Goal: Information Seeking & Learning: Learn about a topic

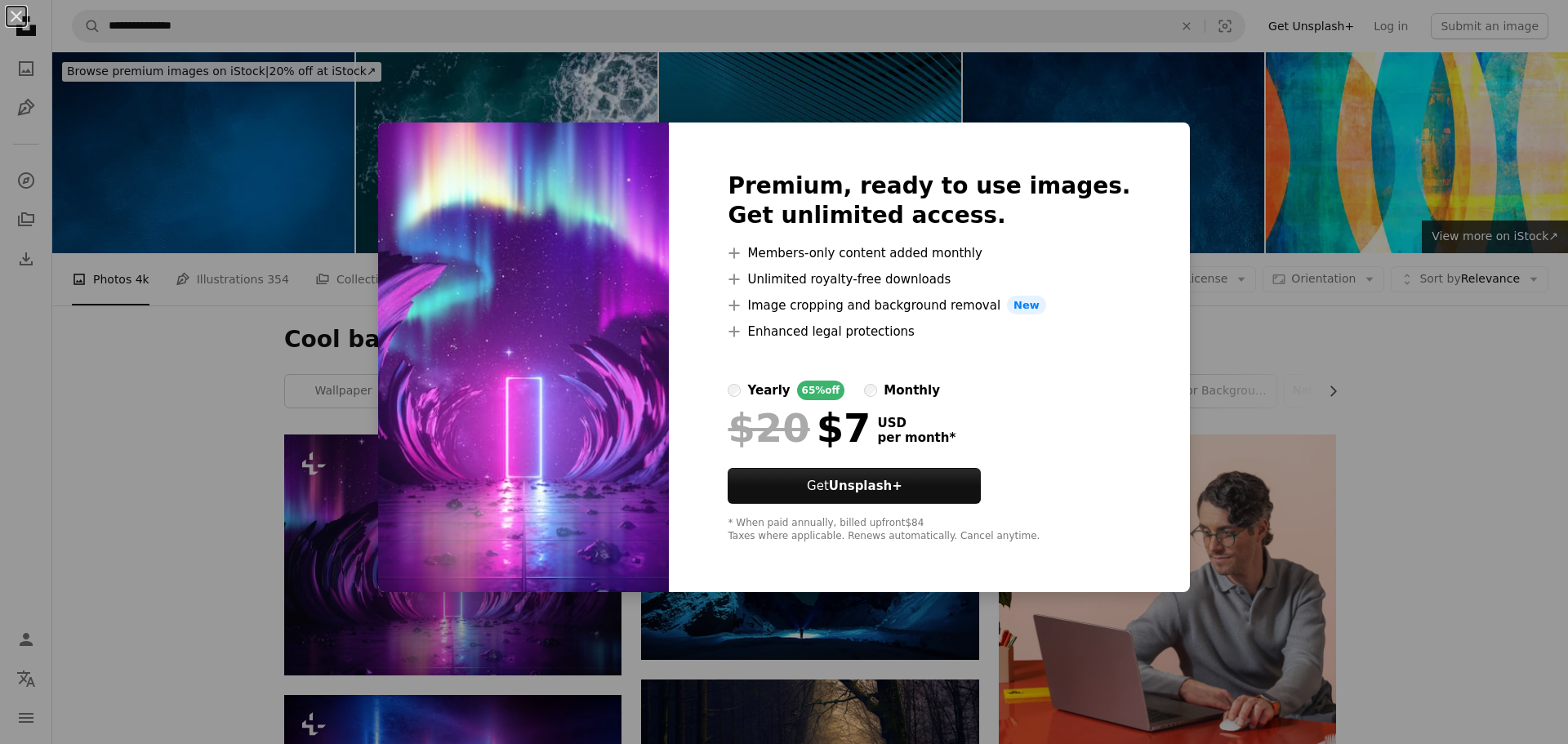
click at [230, 462] on div "An X shape Premium, ready to use images. Get unlimited access. A plus sign Memb…" at bounding box center [784, 372] width 1568 height 744
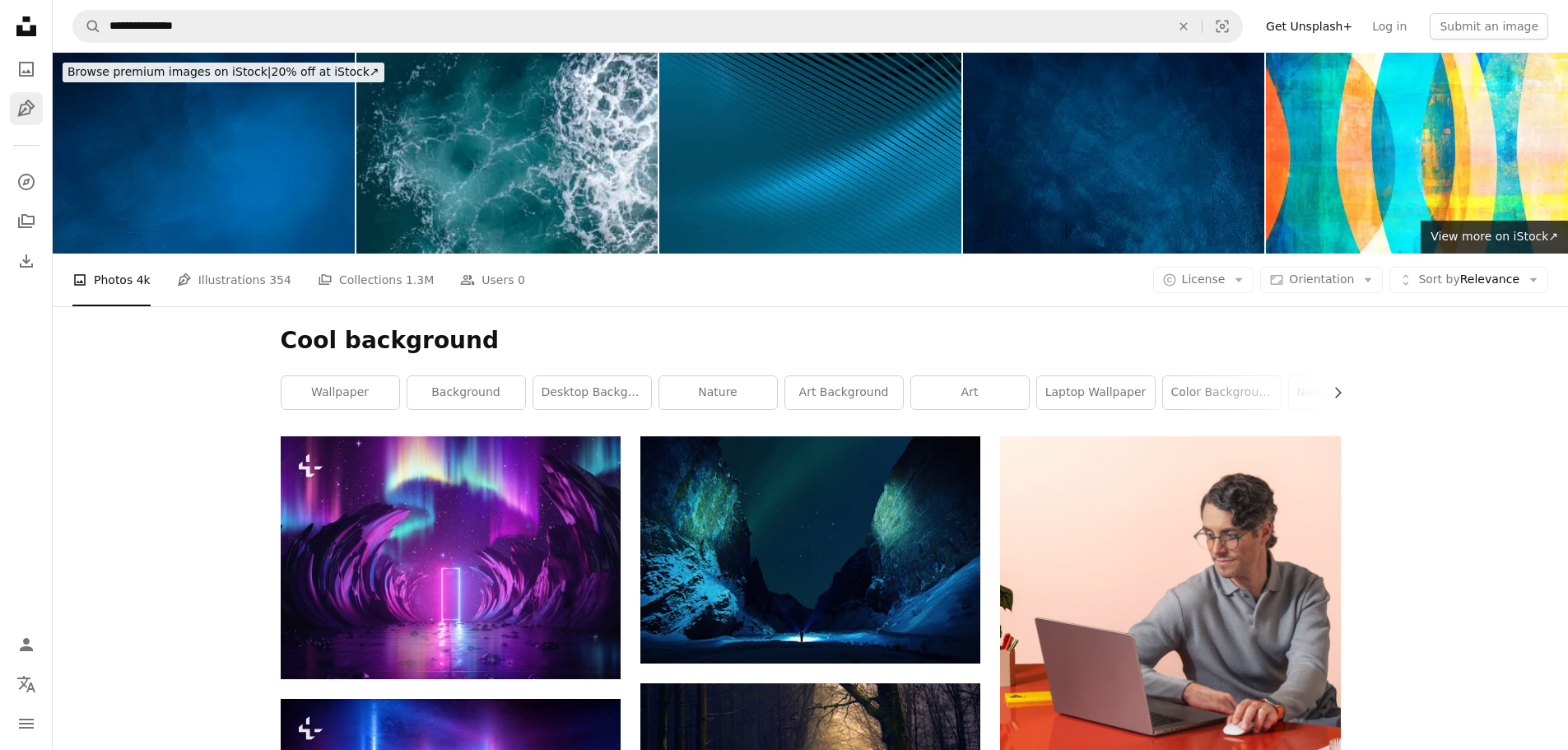
click at [32, 96] on link "Pen Tool" at bounding box center [26, 108] width 33 height 33
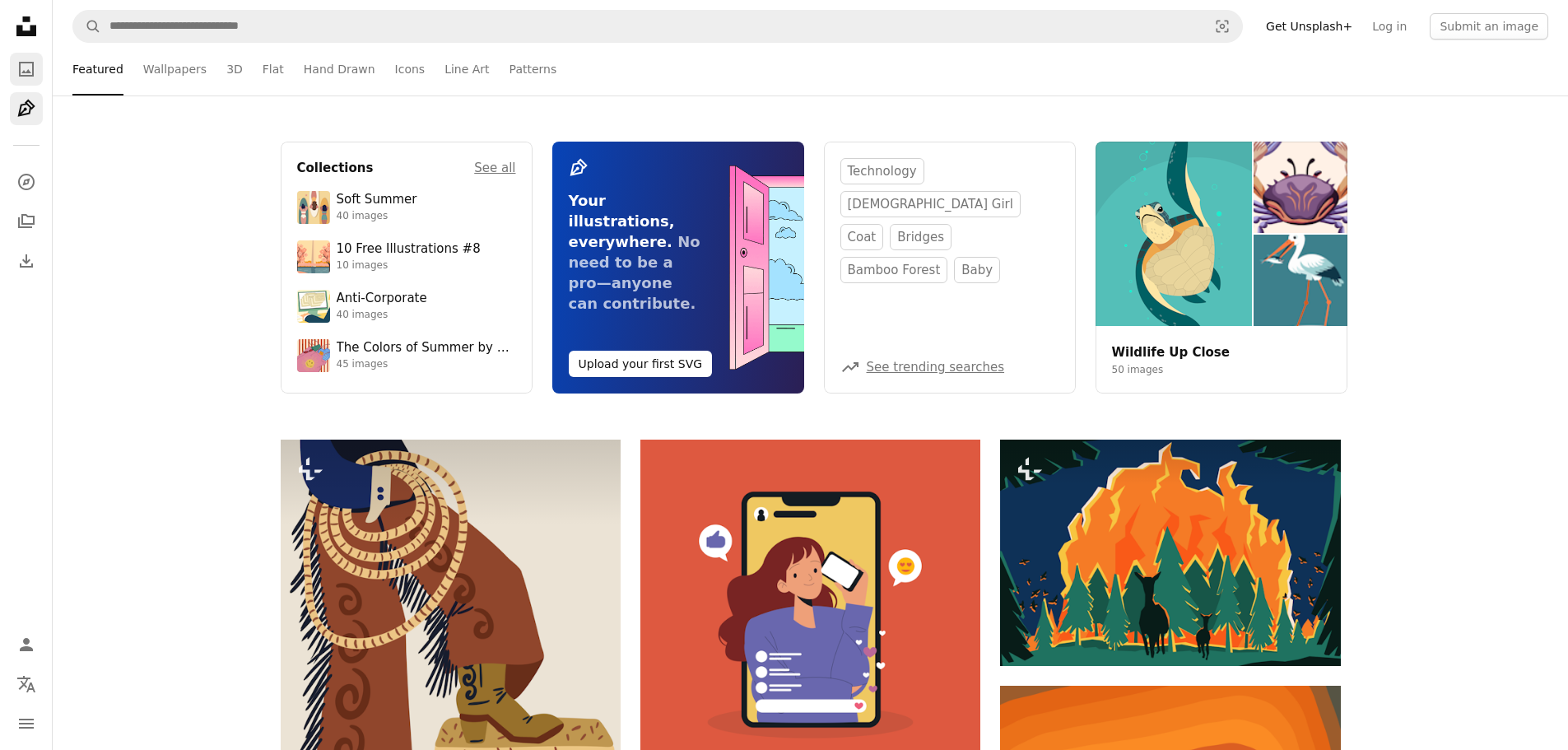
click at [27, 59] on icon "A photo" at bounding box center [26, 69] width 20 height 20
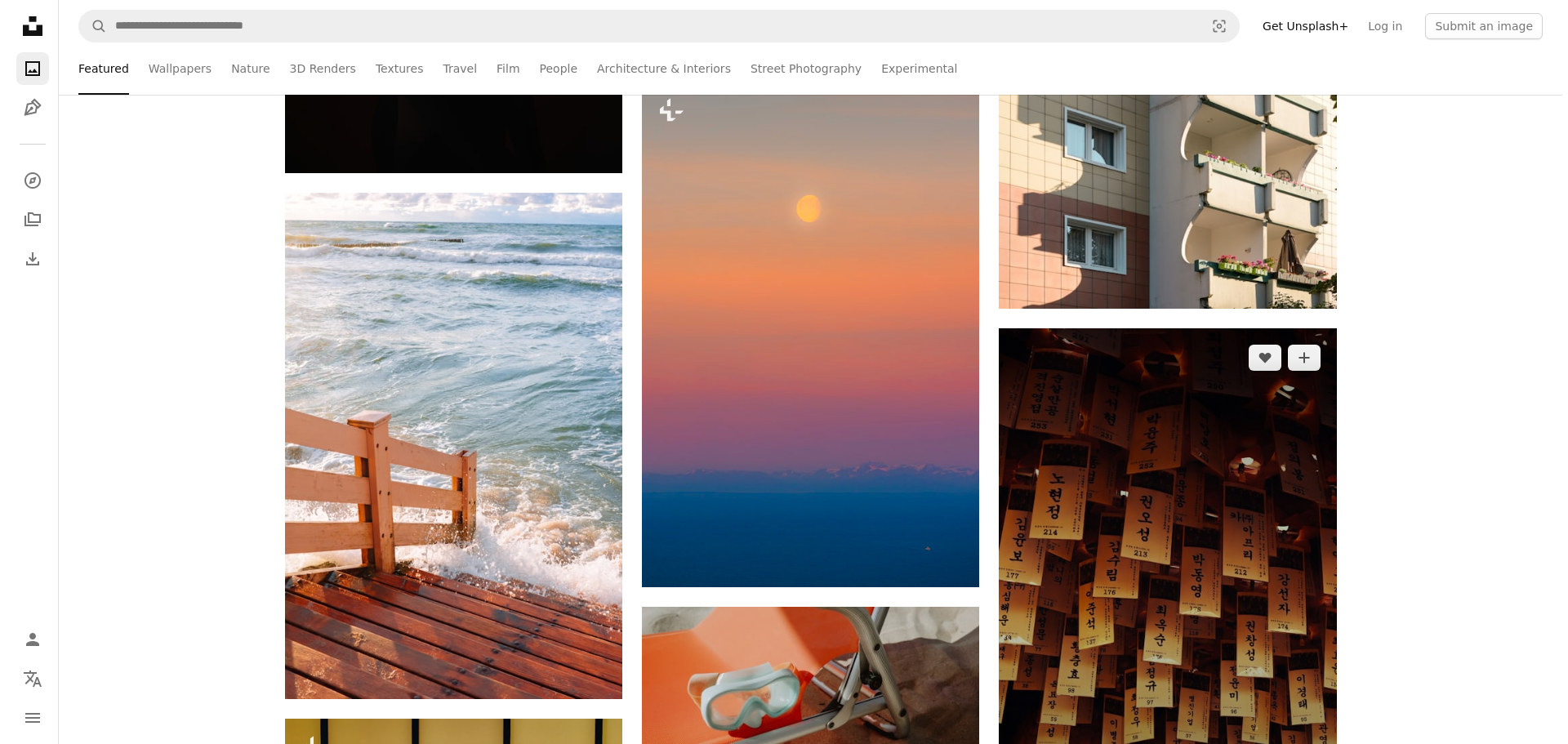
scroll to position [6125, 0]
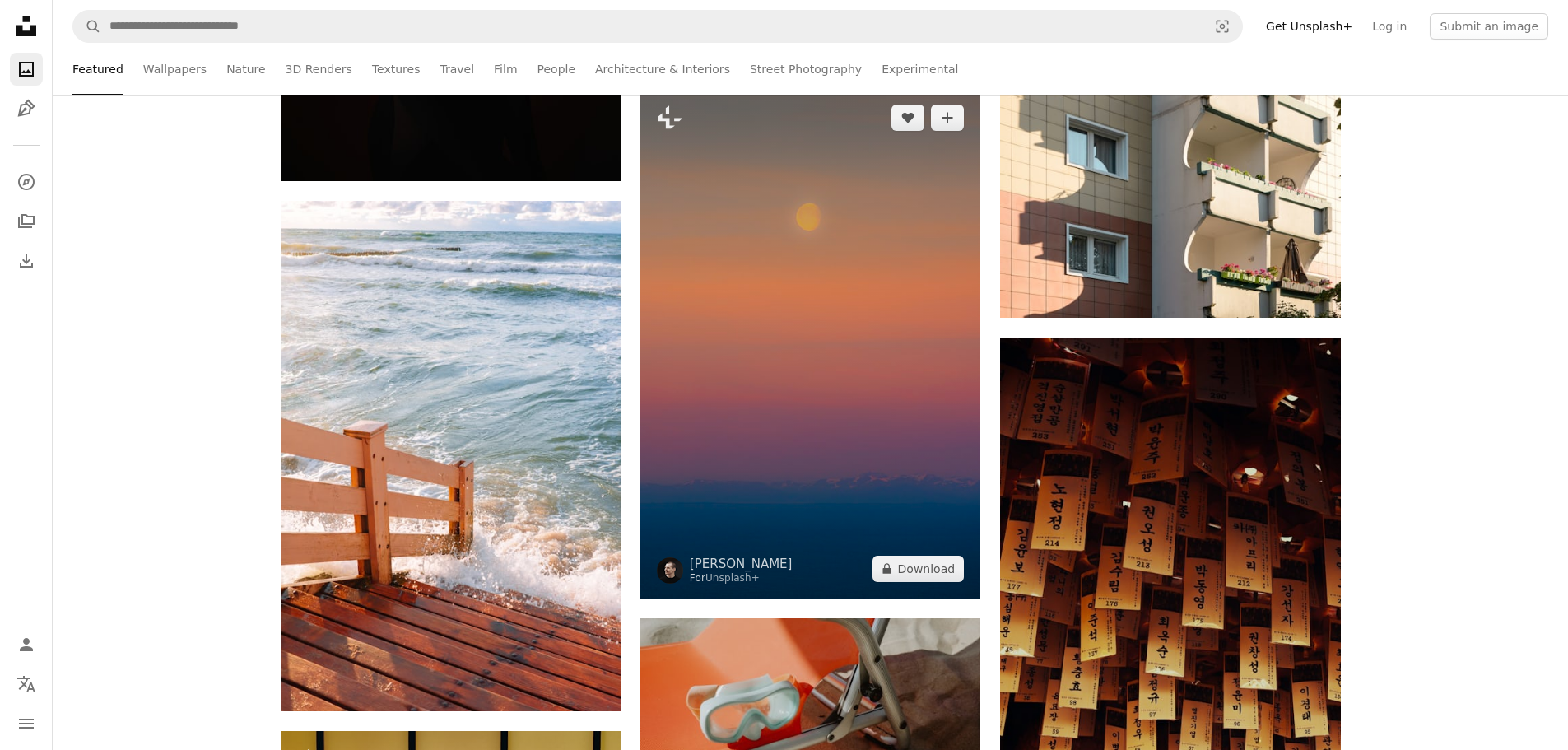
click at [922, 407] on img at bounding box center [810, 343] width 340 height 510
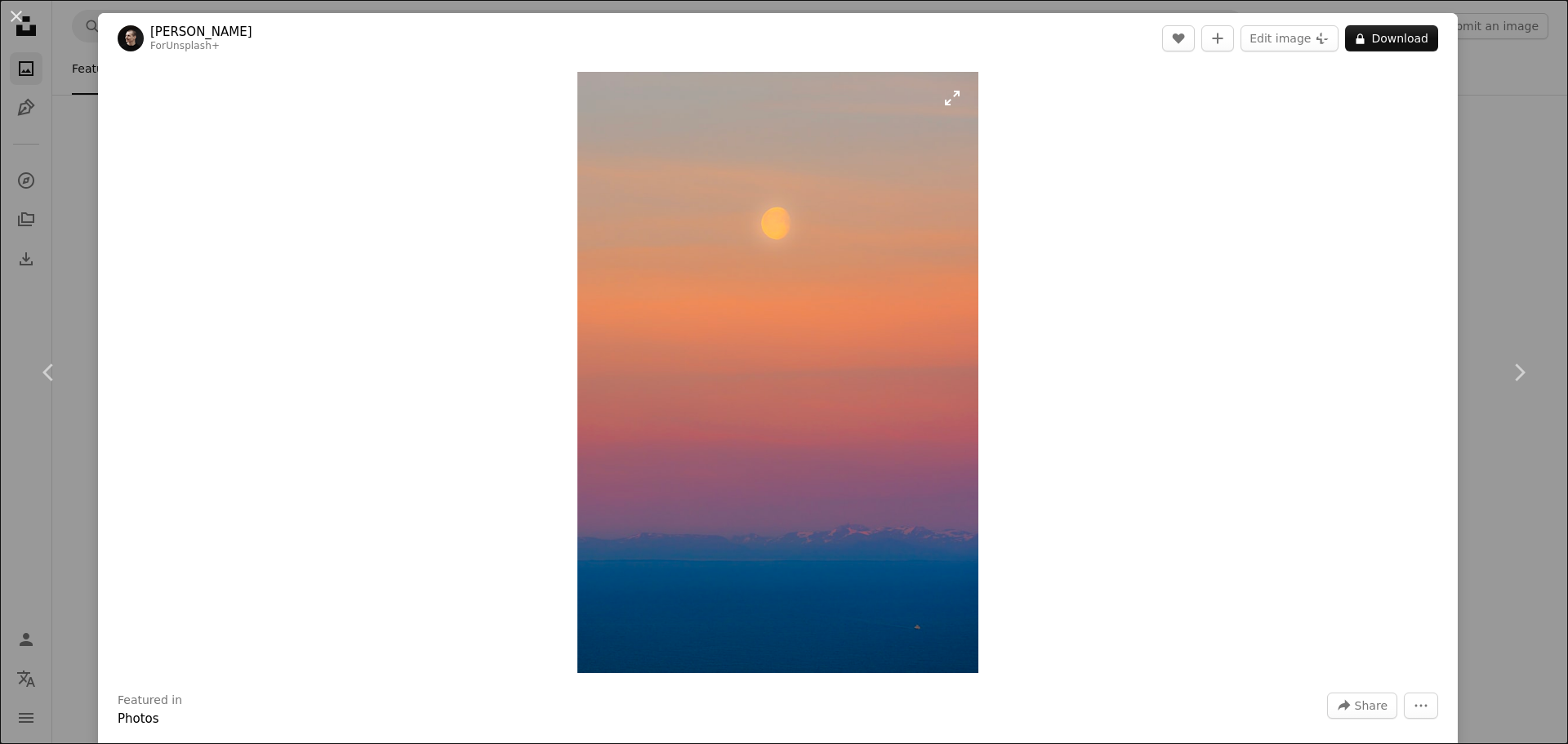
click at [905, 636] on img "Zoom in on this image" at bounding box center [778, 373] width 402 height 601
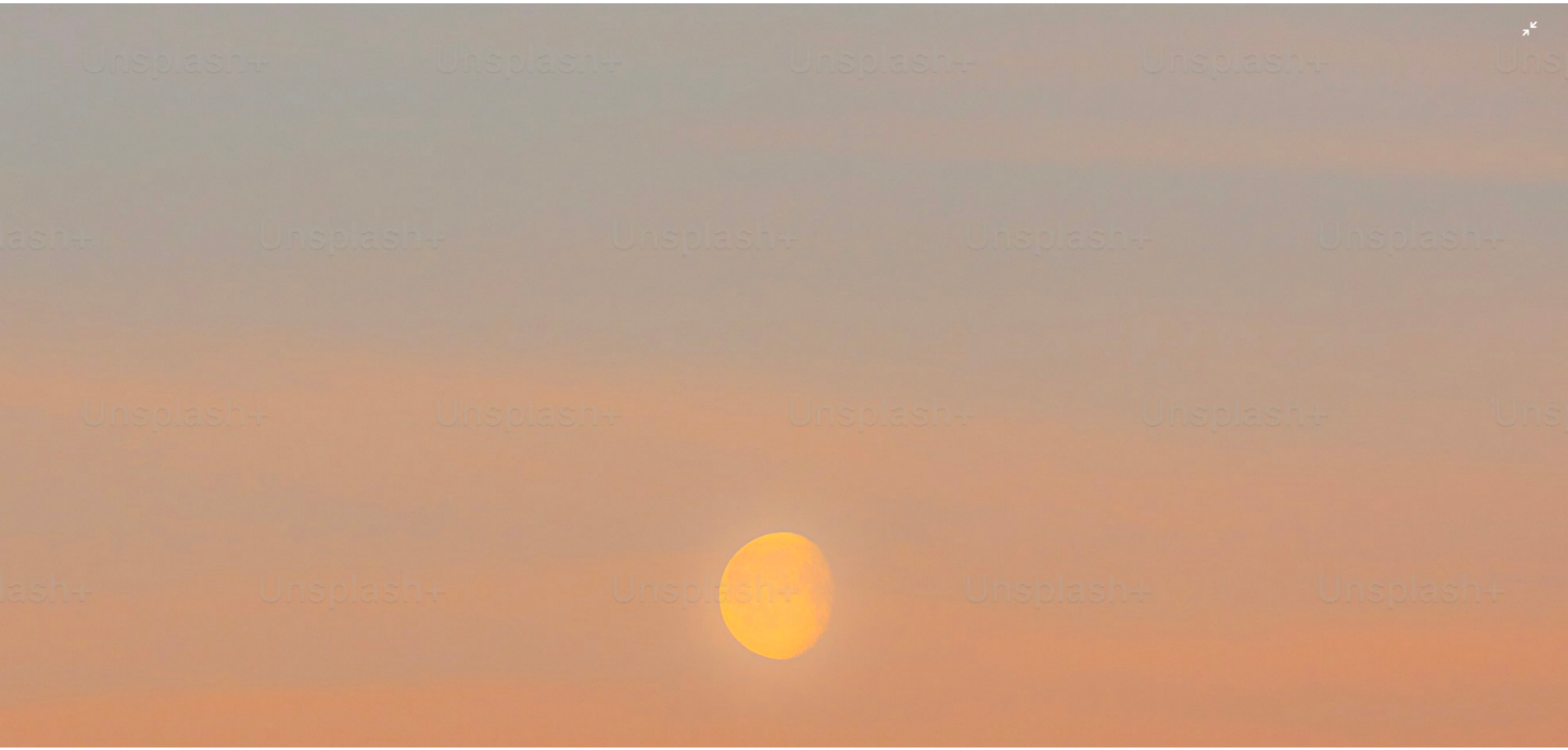
scroll to position [793, 0]
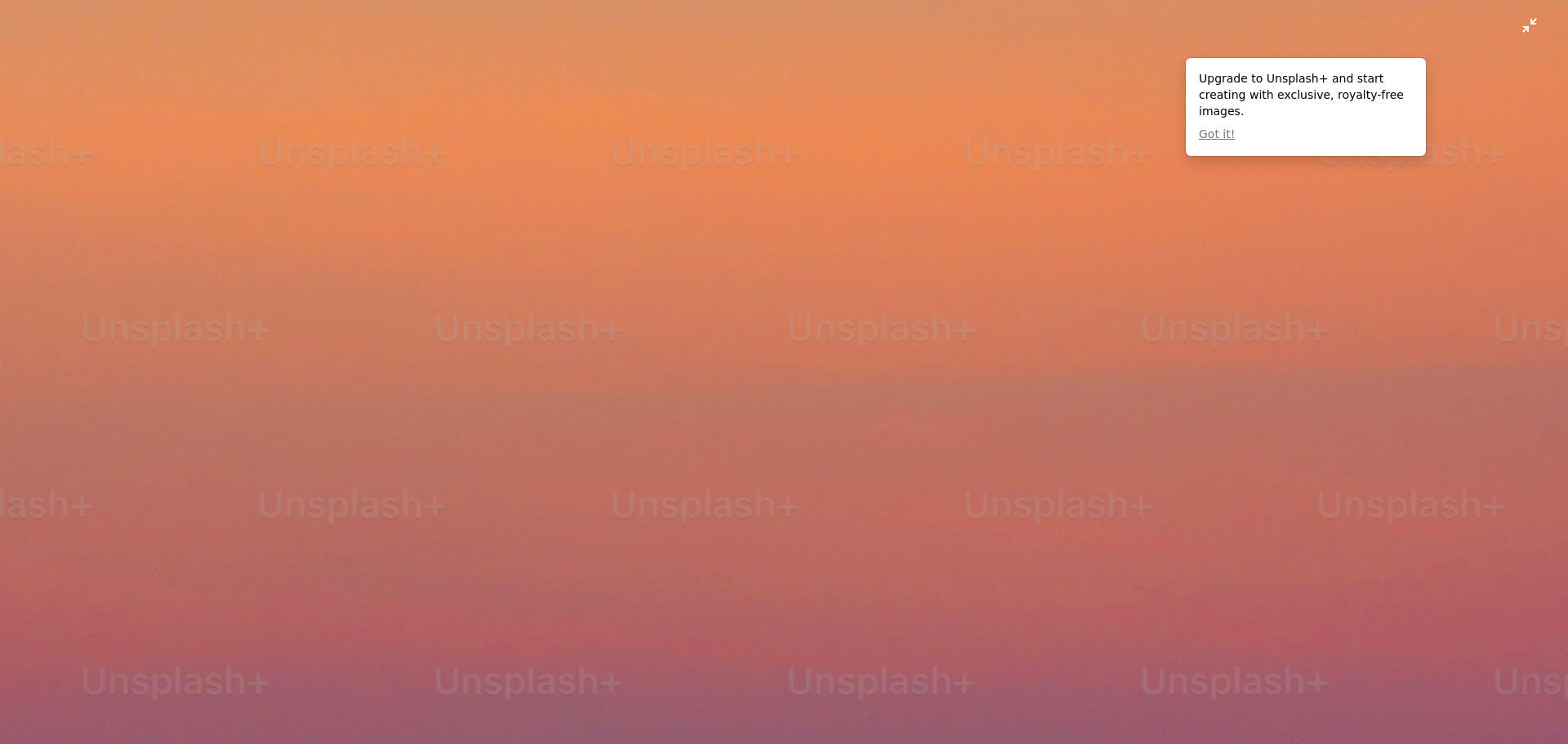
click at [1520, 34] on img "Zoom out on this image" at bounding box center [784, 389] width 1570 height 2354
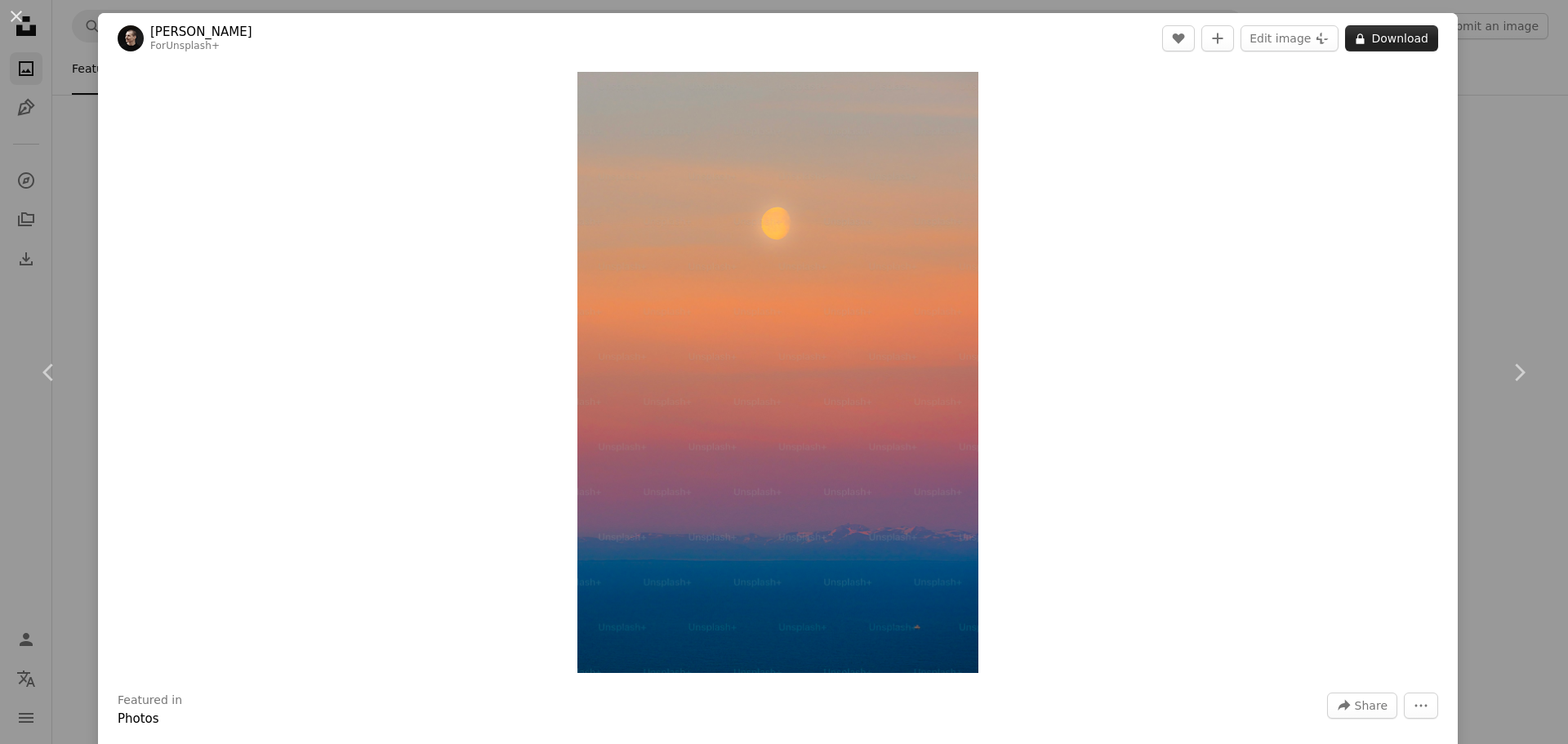
click at [1409, 37] on button "A lock Download" at bounding box center [1392, 38] width 93 height 26
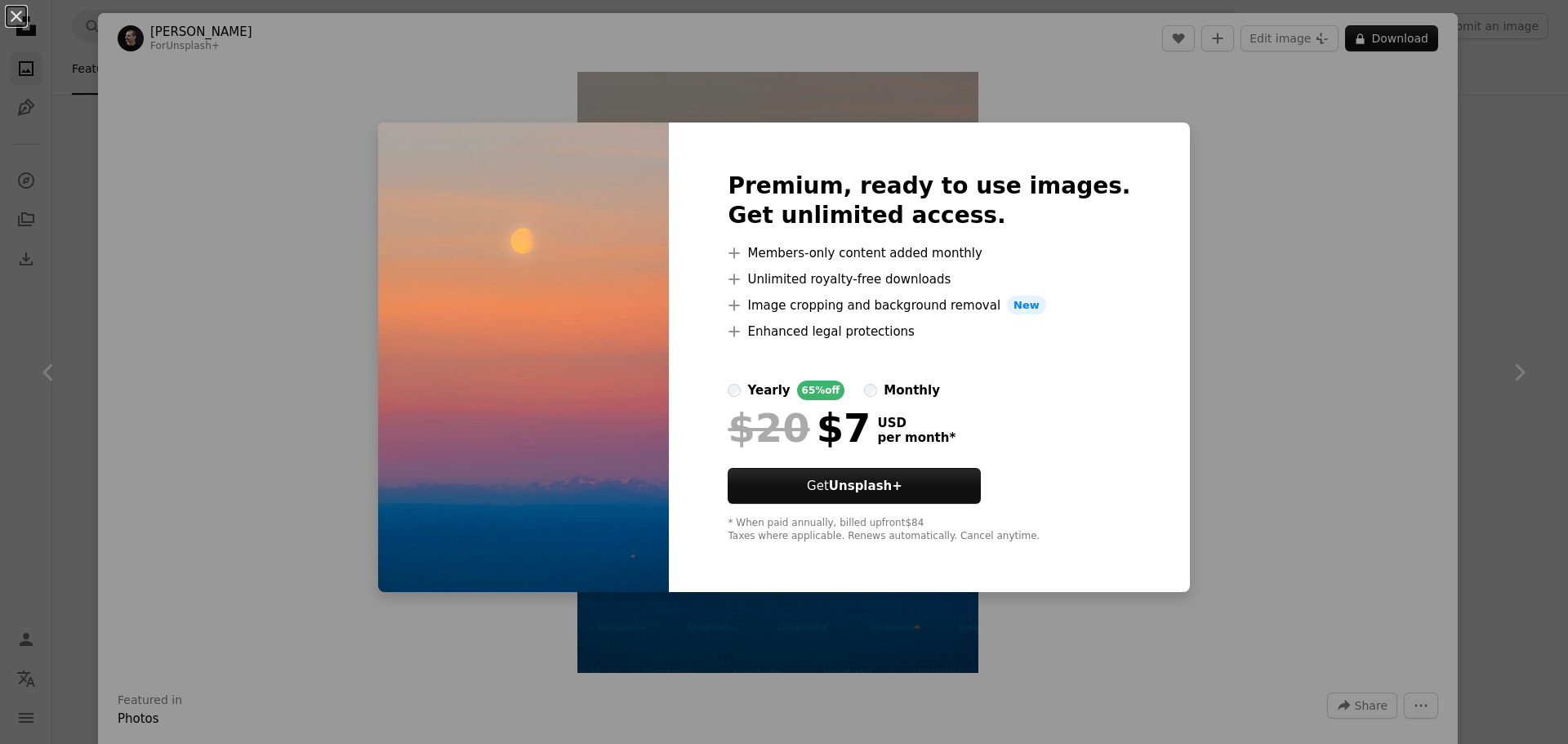
drag, startPoint x: 1298, startPoint y: 451, endPoint x: 1285, endPoint y: 446, distance: 13.9
click at [1292, 449] on div "An X shape Premium, ready to use images. Get unlimited access. A plus sign Memb…" at bounding box center [784, 372] width 1568 height 744
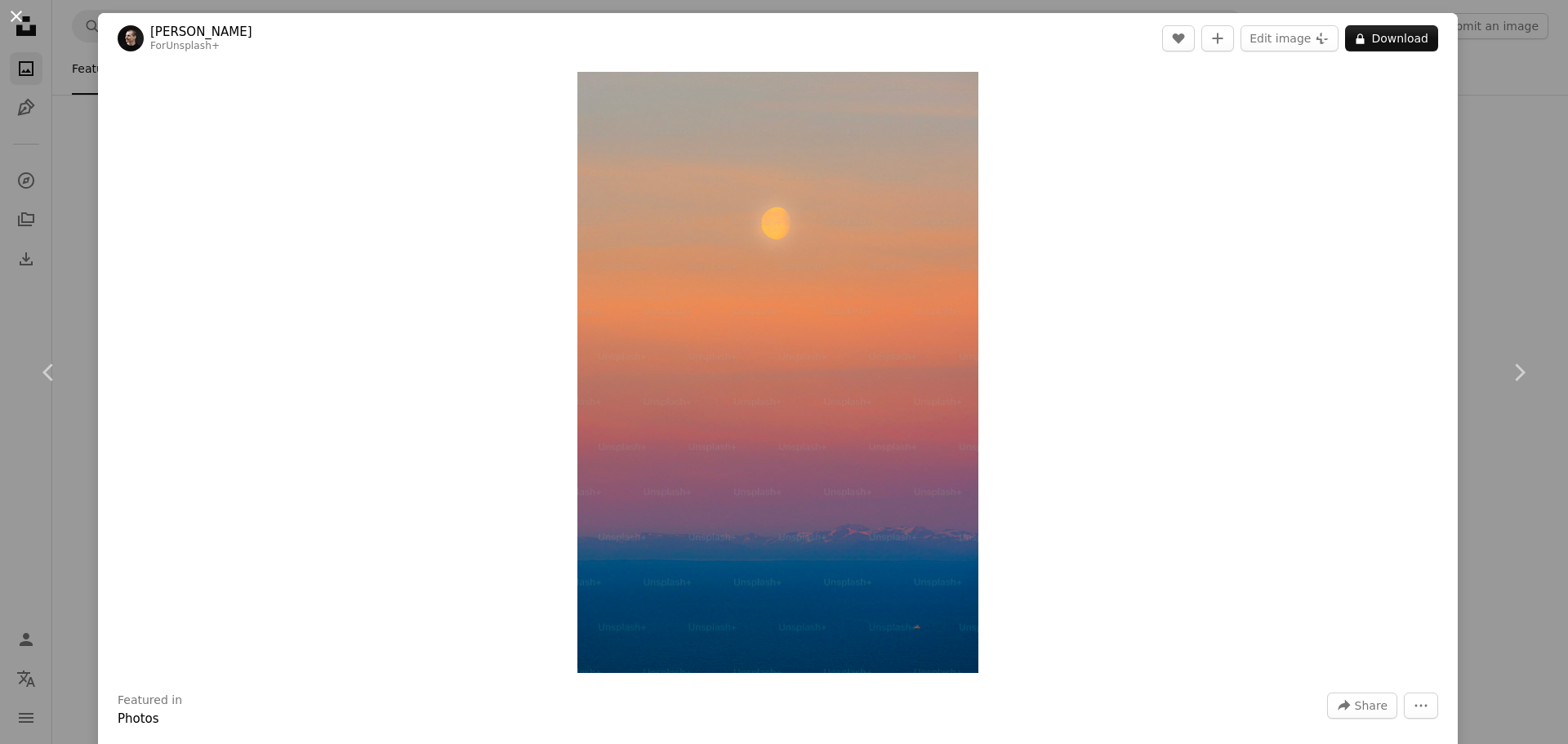
click at [7, 7] on button "An X shape" at bounding box center [16, 16] width 20 height 20
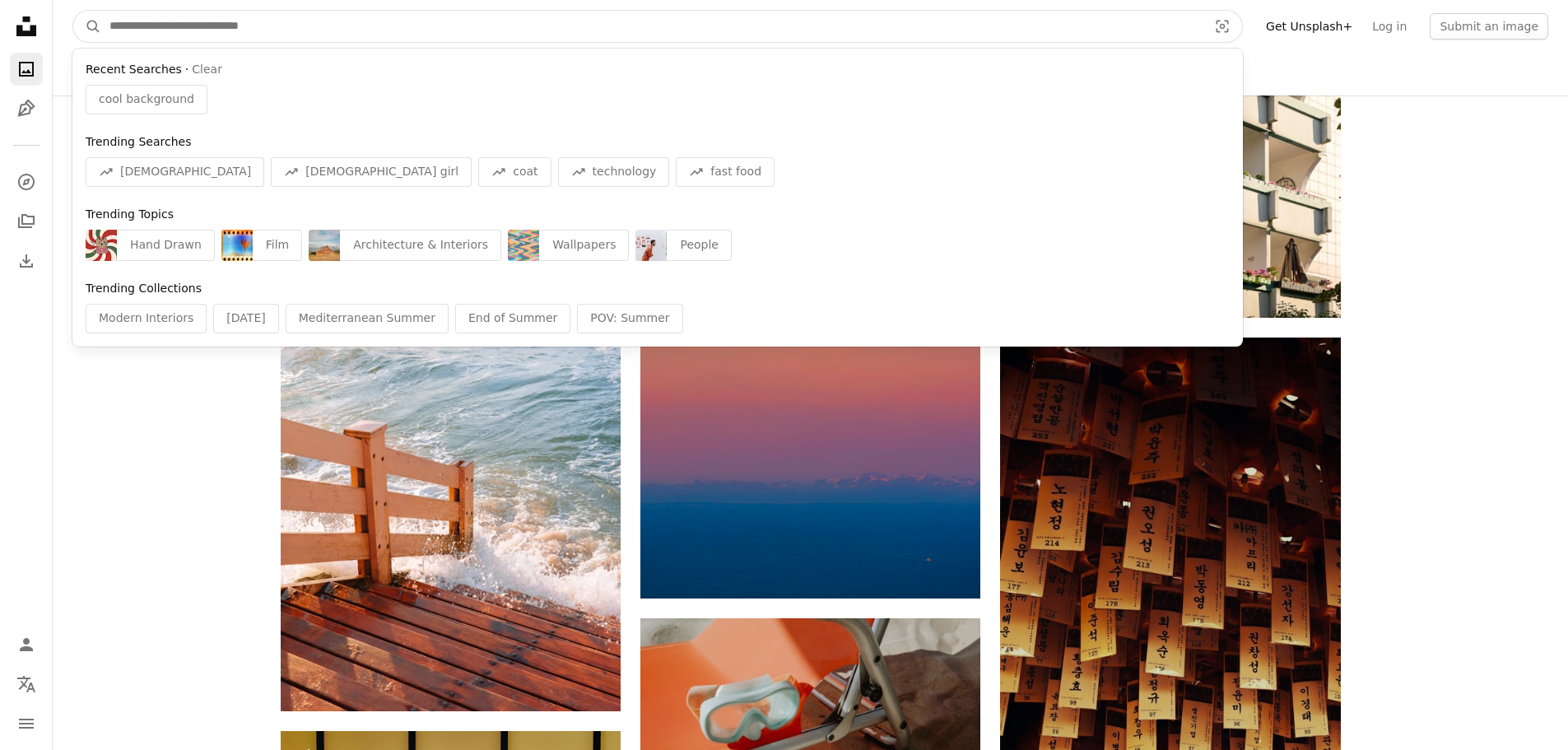
click at [143, 19] on input "Find visuals sitewide" at bounding box center [652, 26] width 1102 height 32
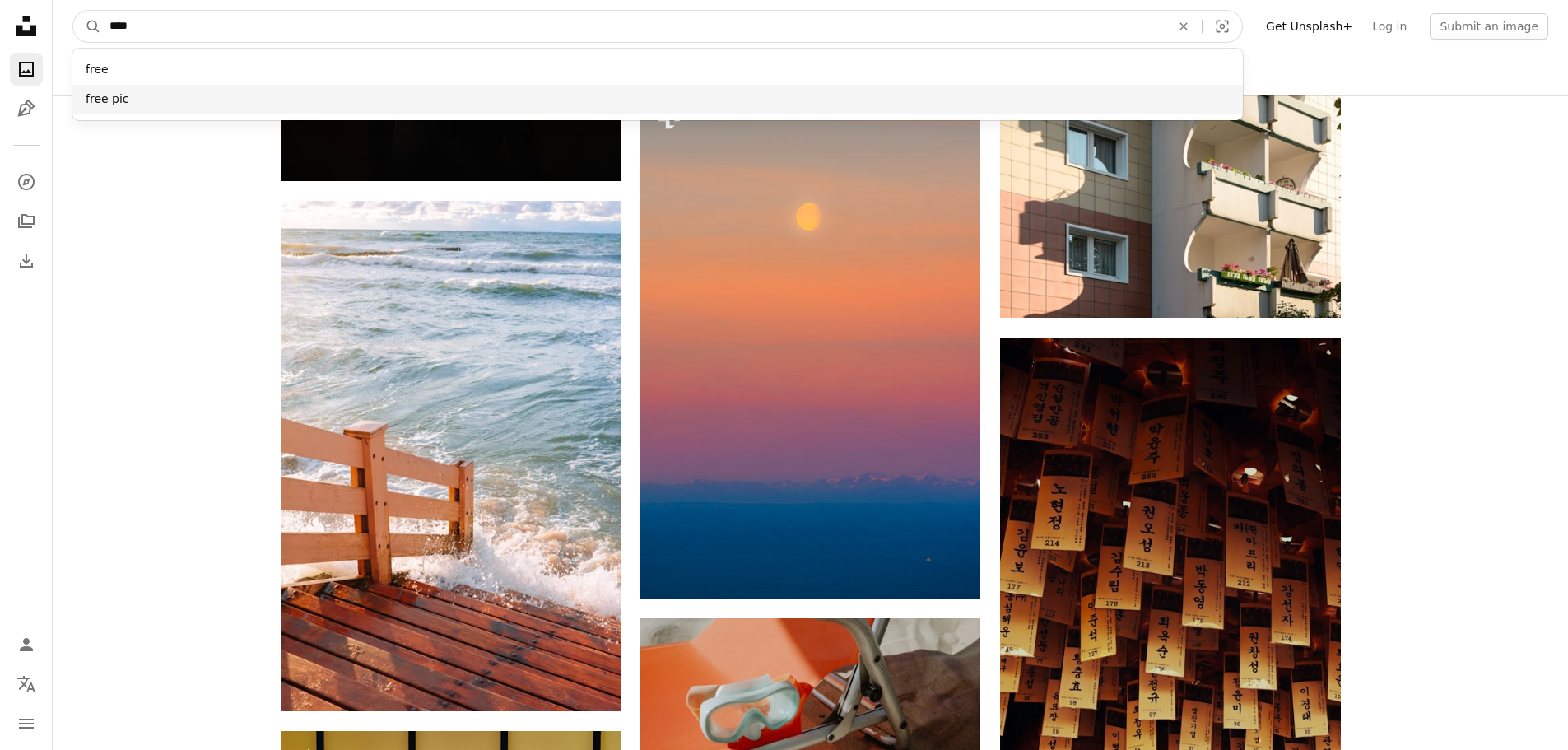
type input "****"
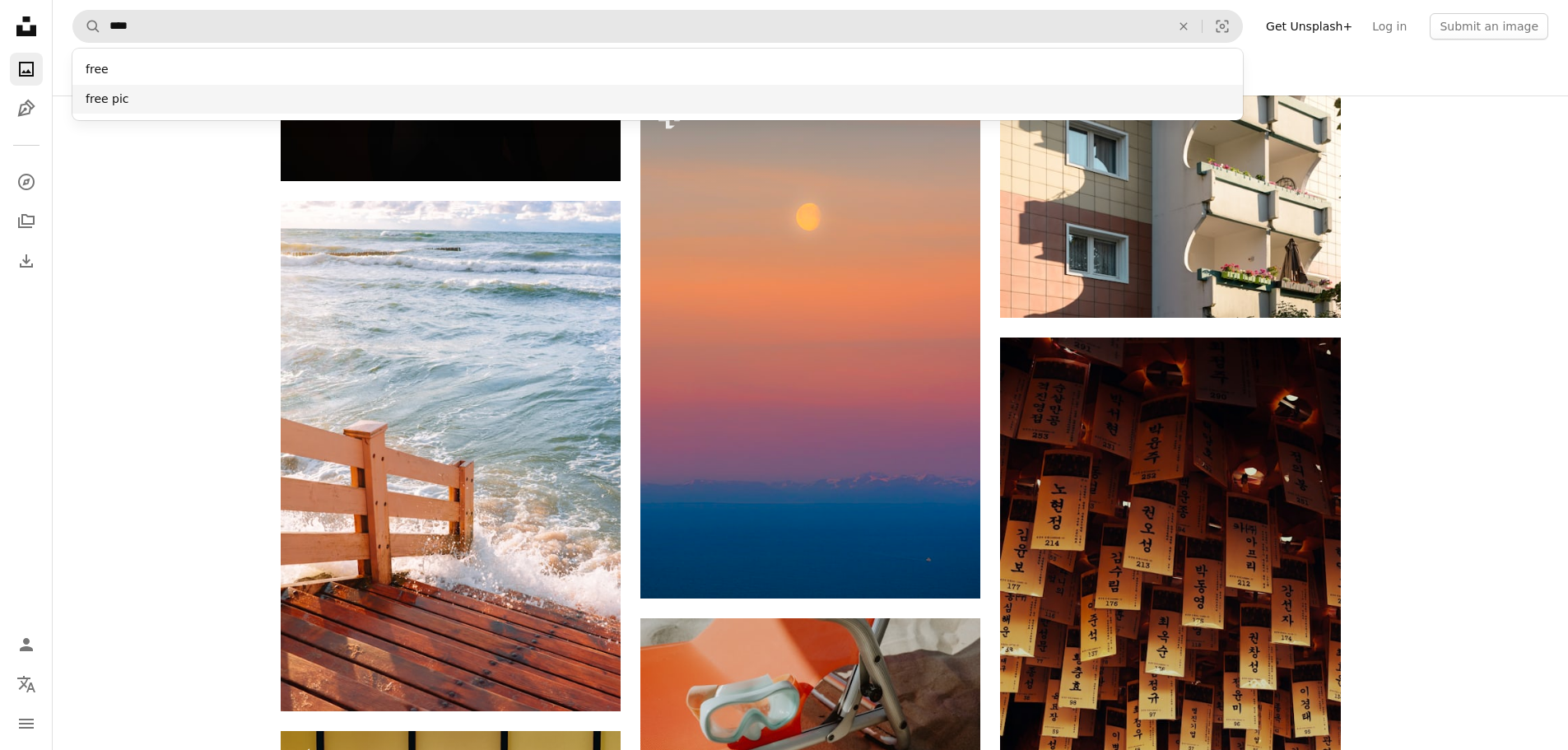
click at [145, 97] on div "free pic" at bounding box center [658, 99] width 1171 height 30
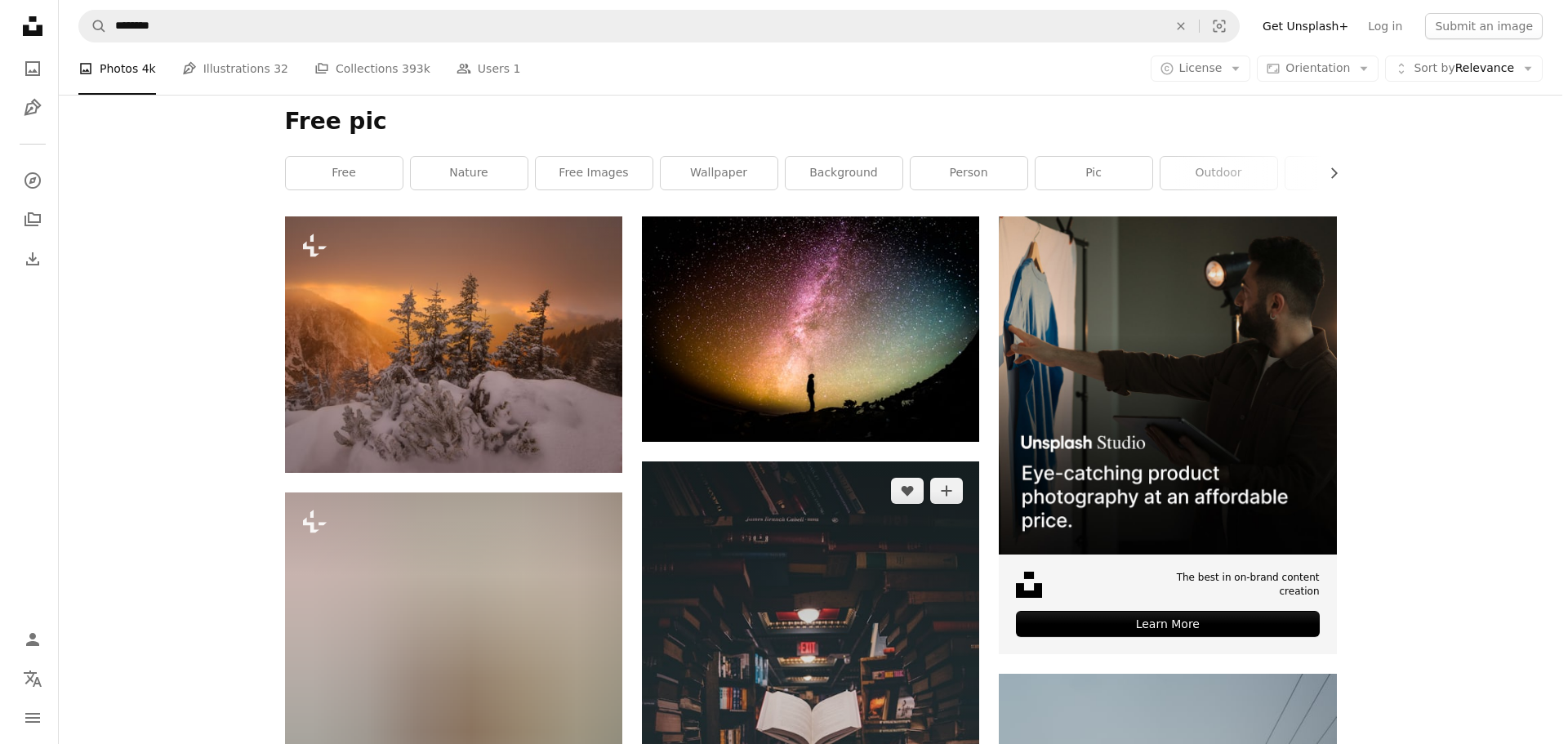
scroll to position [245, 0]
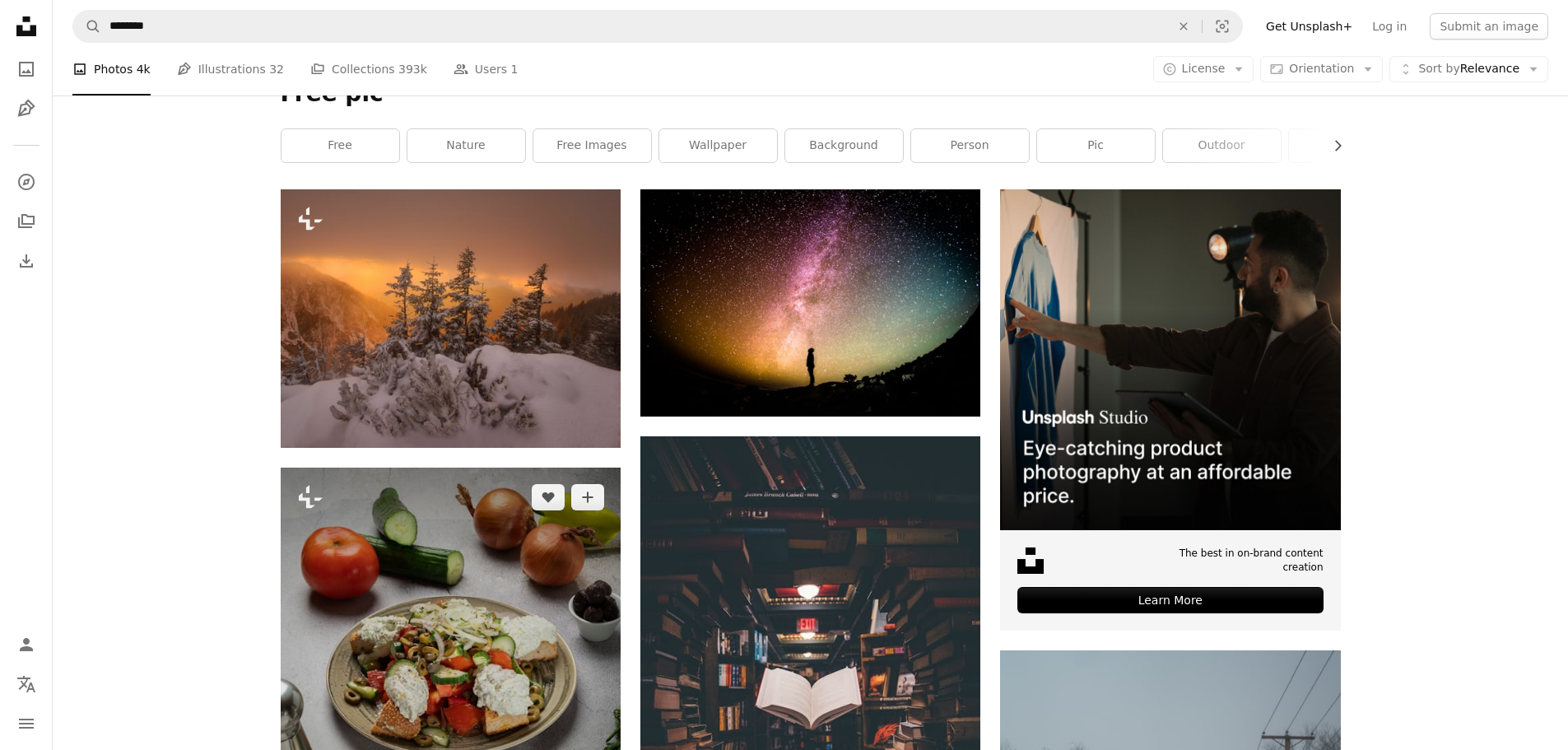
click at [462, 684] on img at bounding box center [451, 681] width 340 height 426
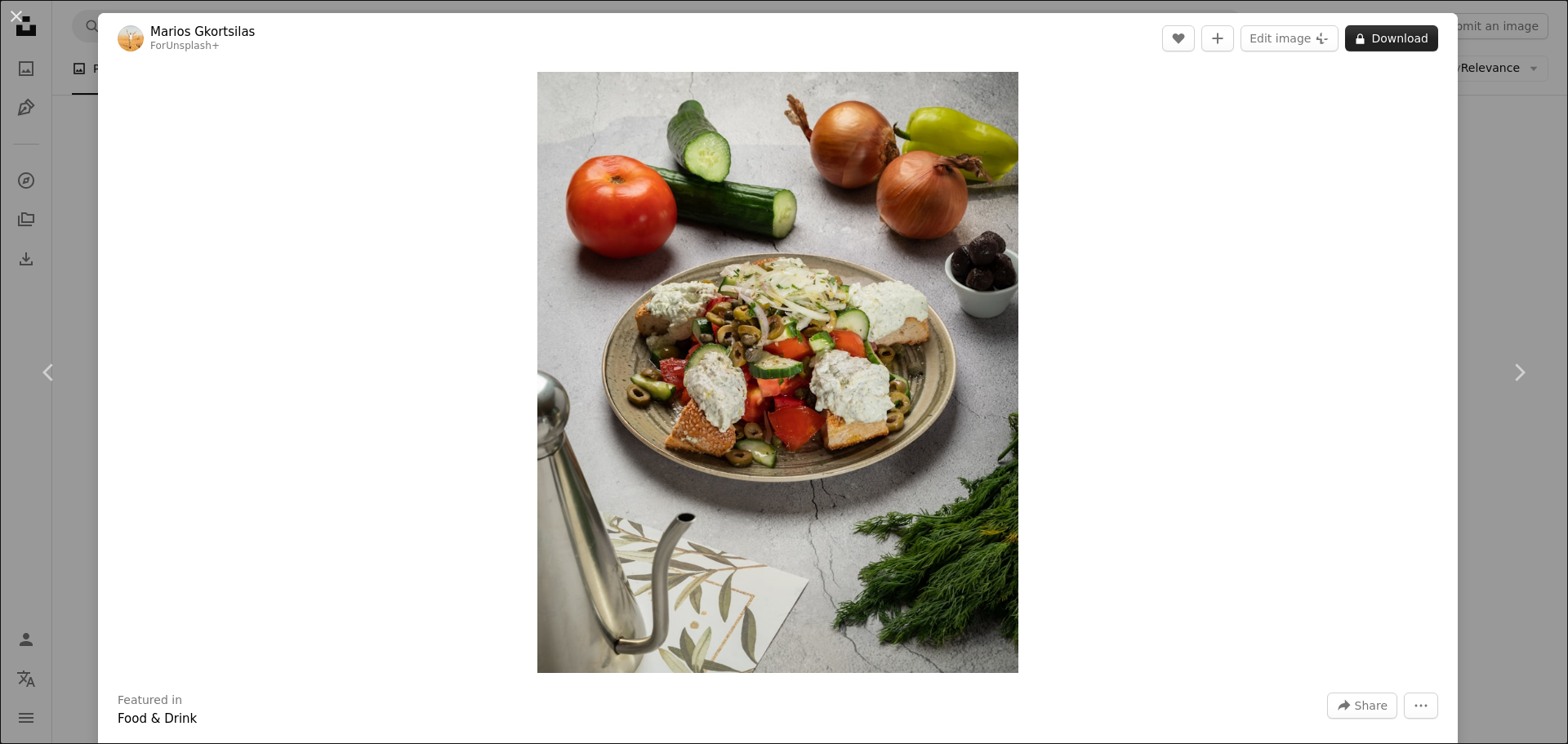
click at [1370, 29] on button "A lock Download" at bounding box center [1392, 38] width 93 height 26
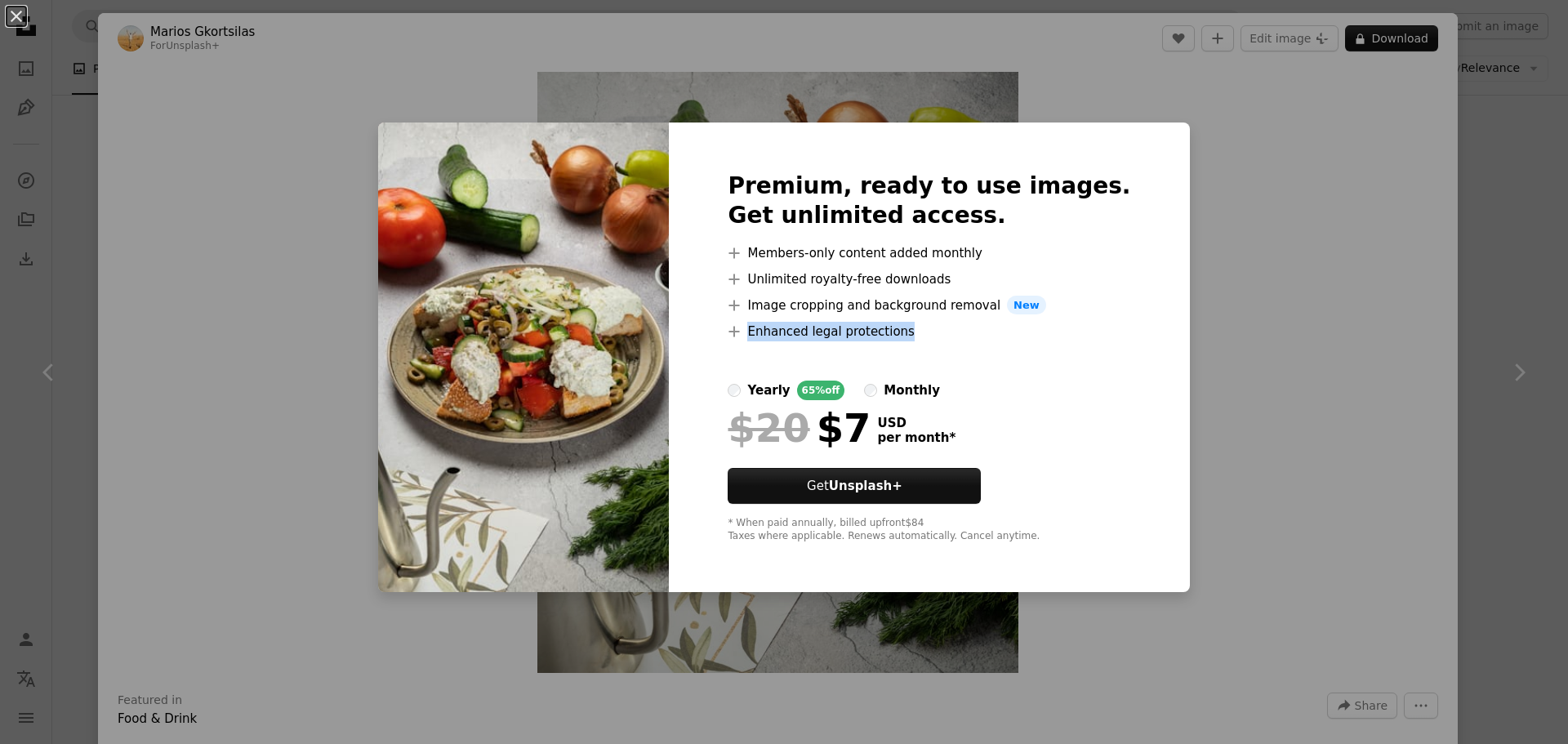
drag, startPoint x: 1225, startPoint y: 321, endPoint x: 1266, endPoint y: 349, distance: 49.6
click at [1257, 347] on div "An X shape Premium, ready to use images. Get unlimited access. A plus sign Memb…" at bounding box center [784, 372] width 1568 height 744
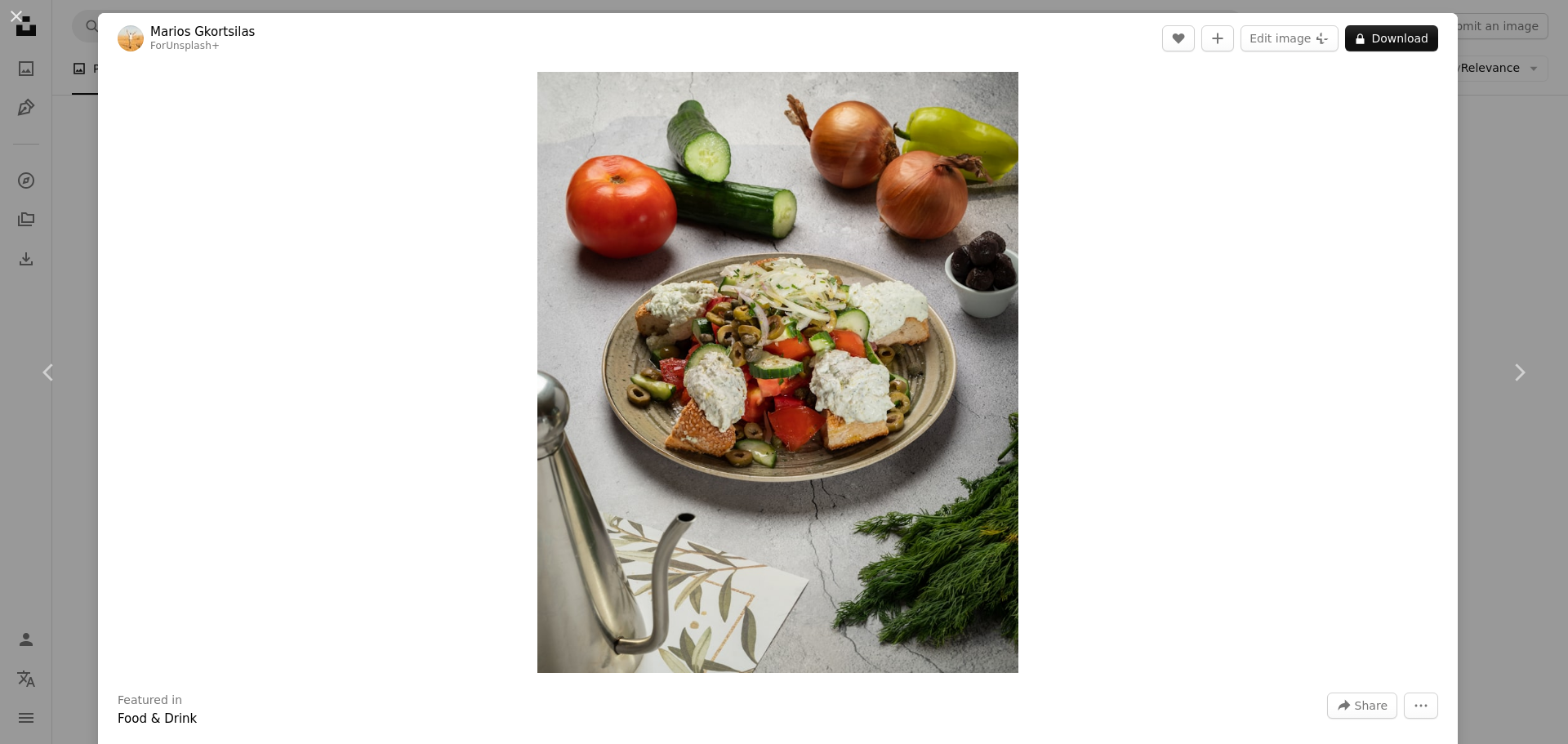
click at [1497, 104] on div "An X shape Chevron left Chevron right Marios Gkortsilas For Unsplash+ A heart A…" at bounding box center [784, 372] width 1568 height 744
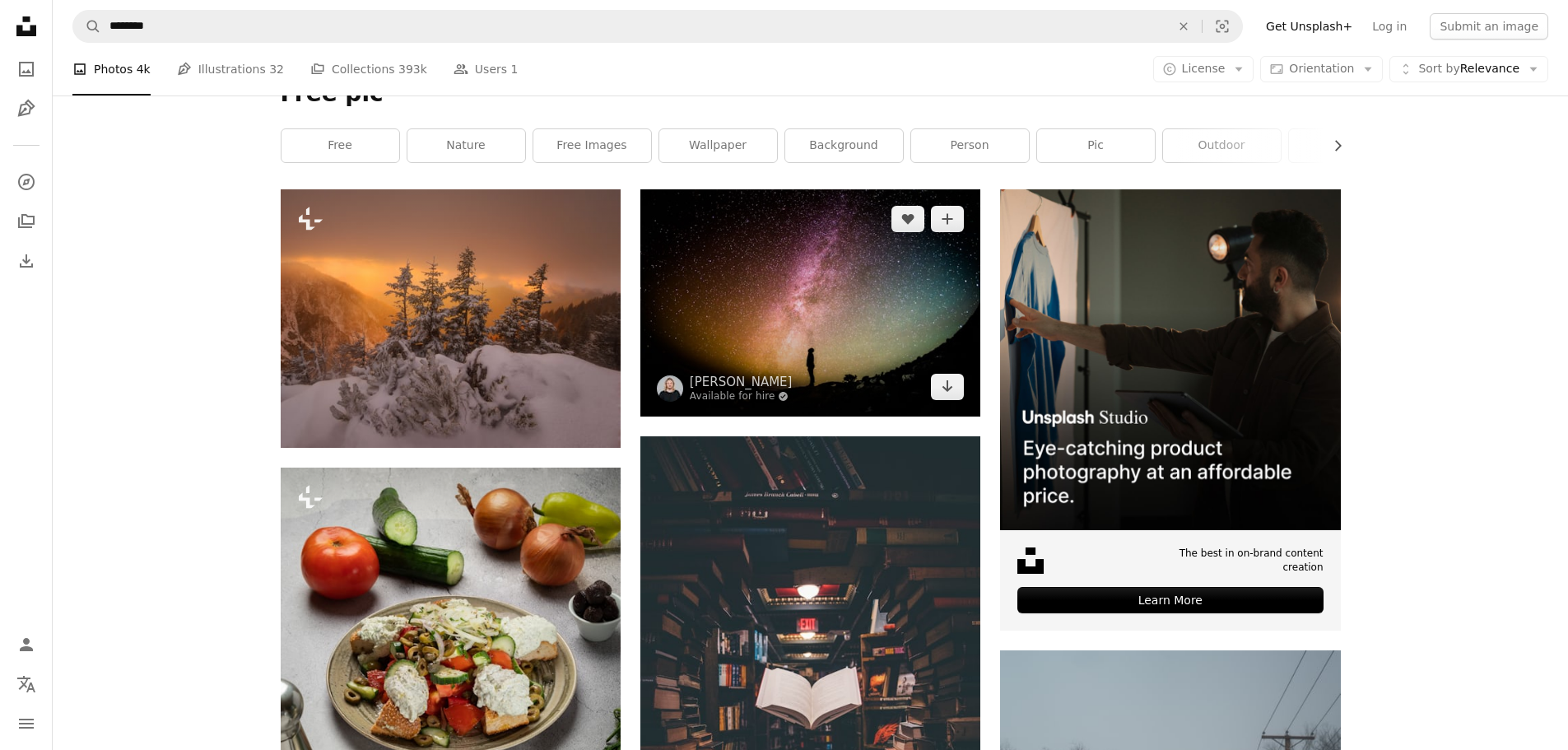
click at [904, 331] on img at bounding box center [810, 302] width 340 height 226
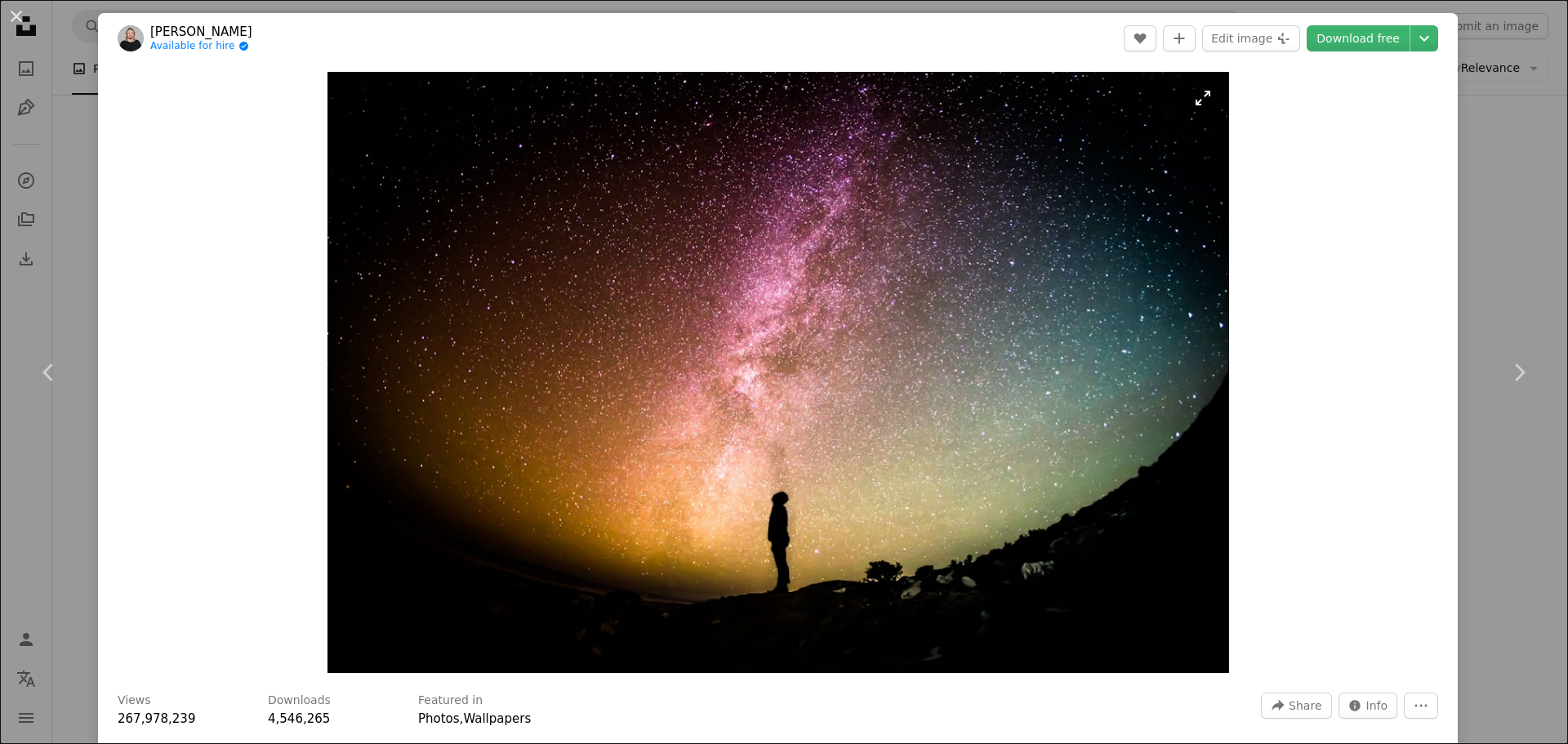
click at [900, 364] on img "Zoom in on this image" at bounding box center [778, 373] width 902 height 601
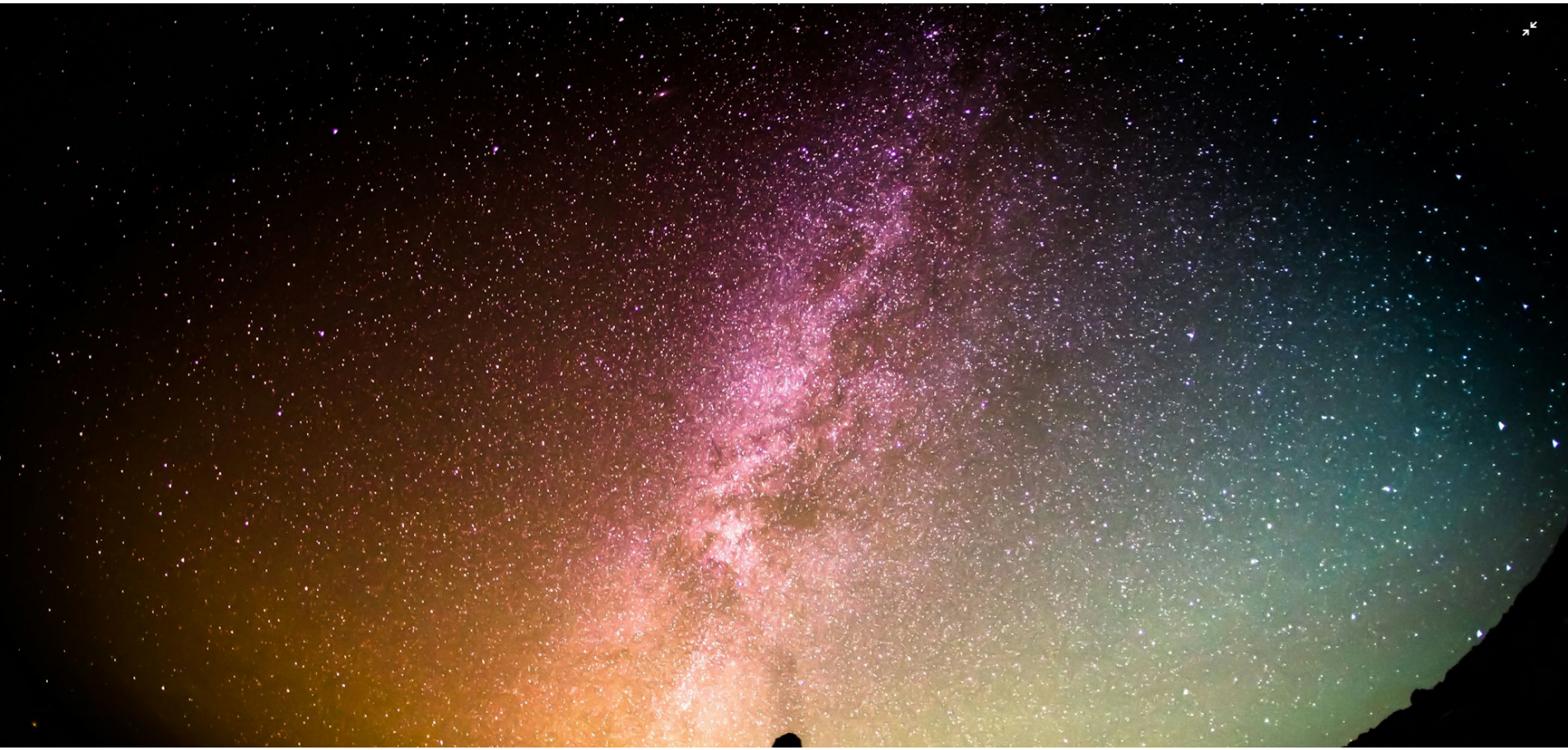
scroll to position [144, 0]
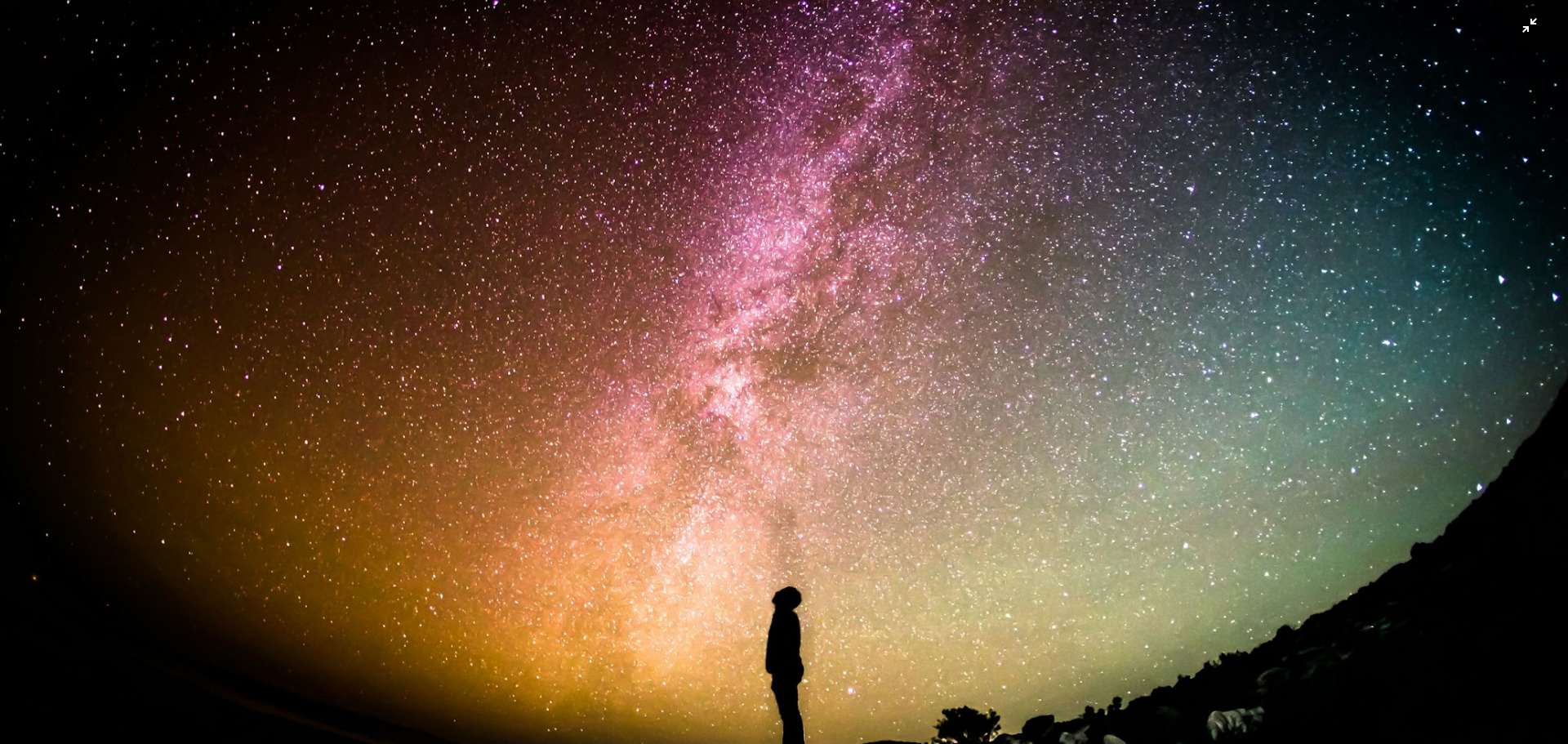
click at [1519, 23] on img "Zoom out on this image" at bounding box center [784, 380] width 1570 height 1047
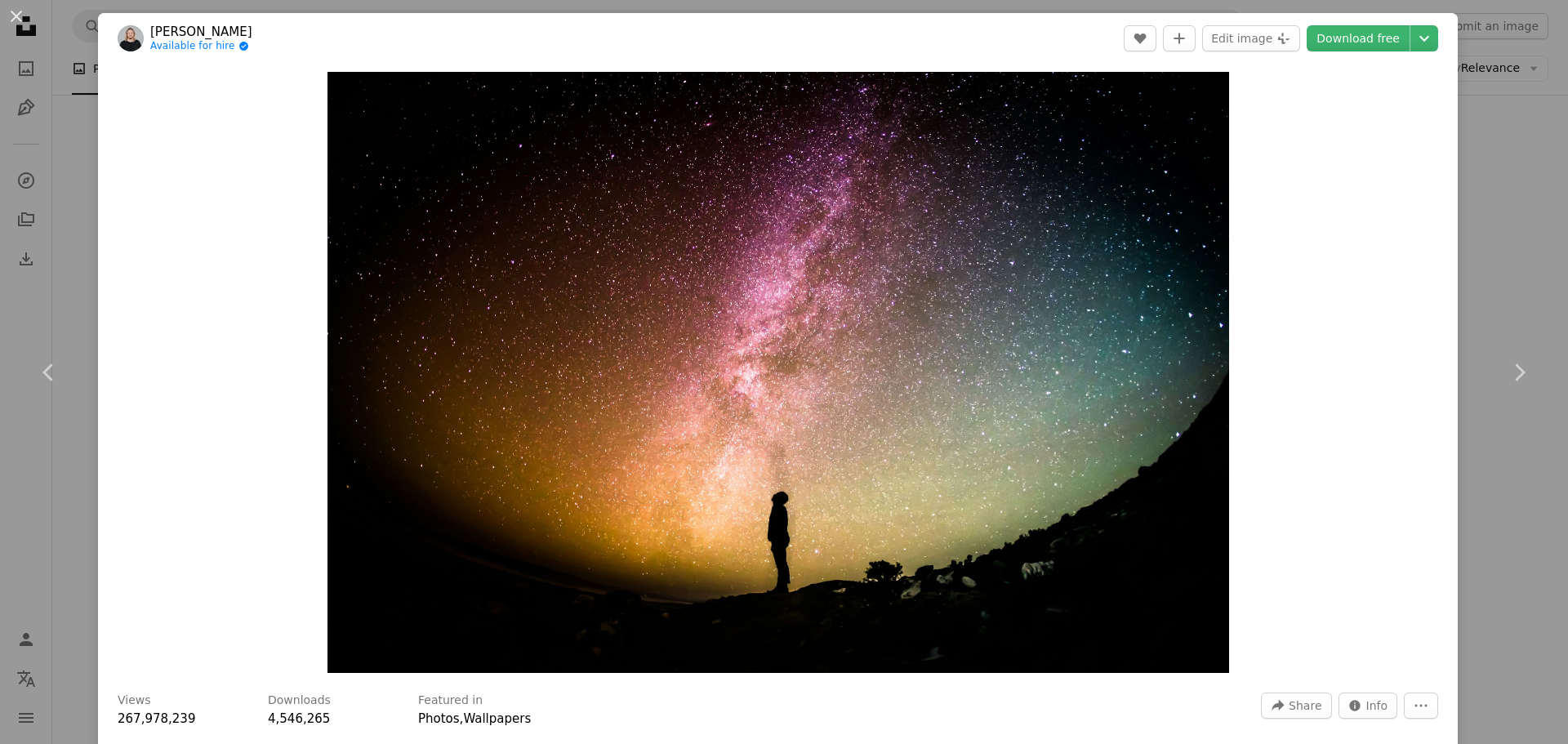
click at [1503, 257] on div "An X shape Chevron left Chevron right [PERSON_NAME] Available for hire A checkm…" at bounding box center [784, 372] width 1568 height 744
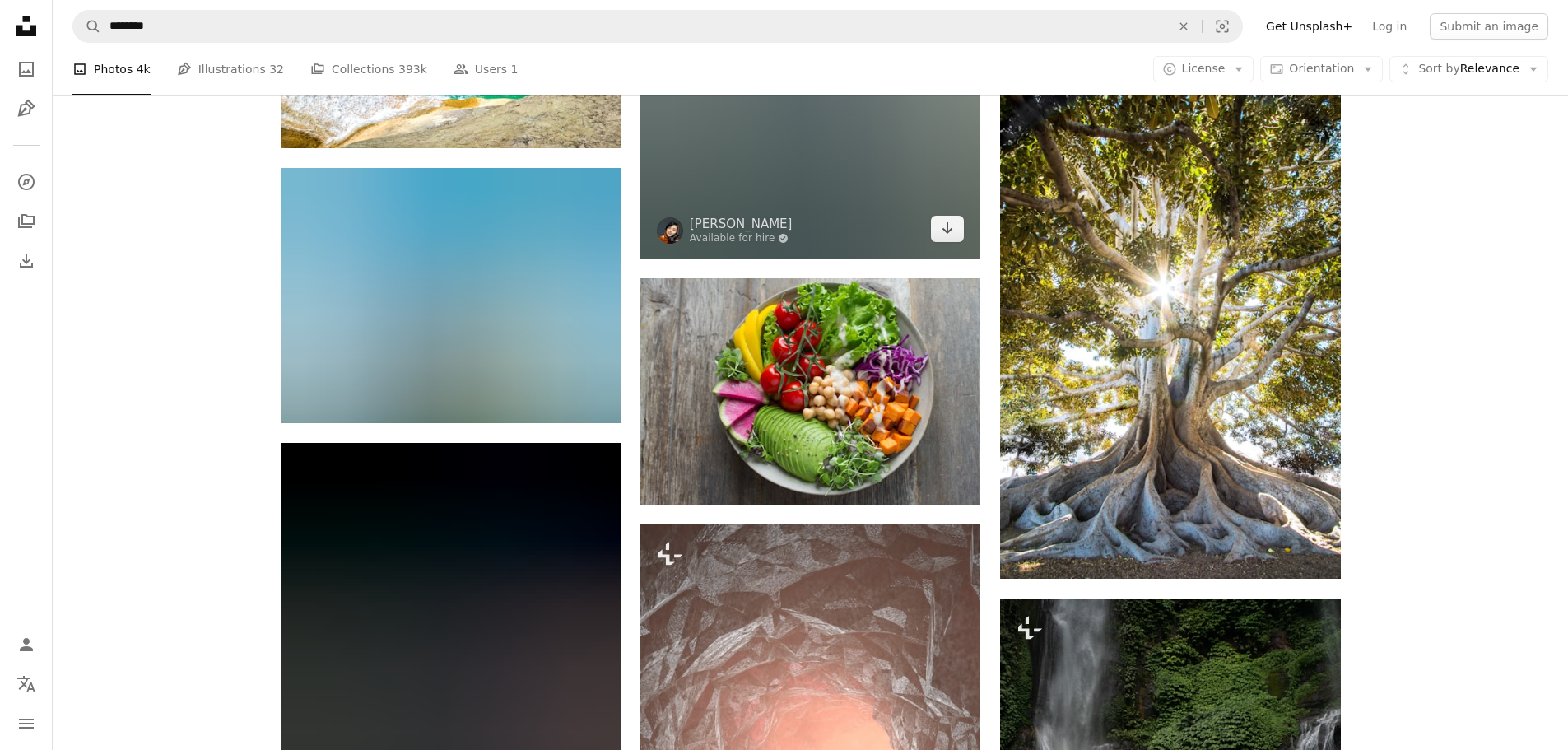
scroll to position [1482, 0]
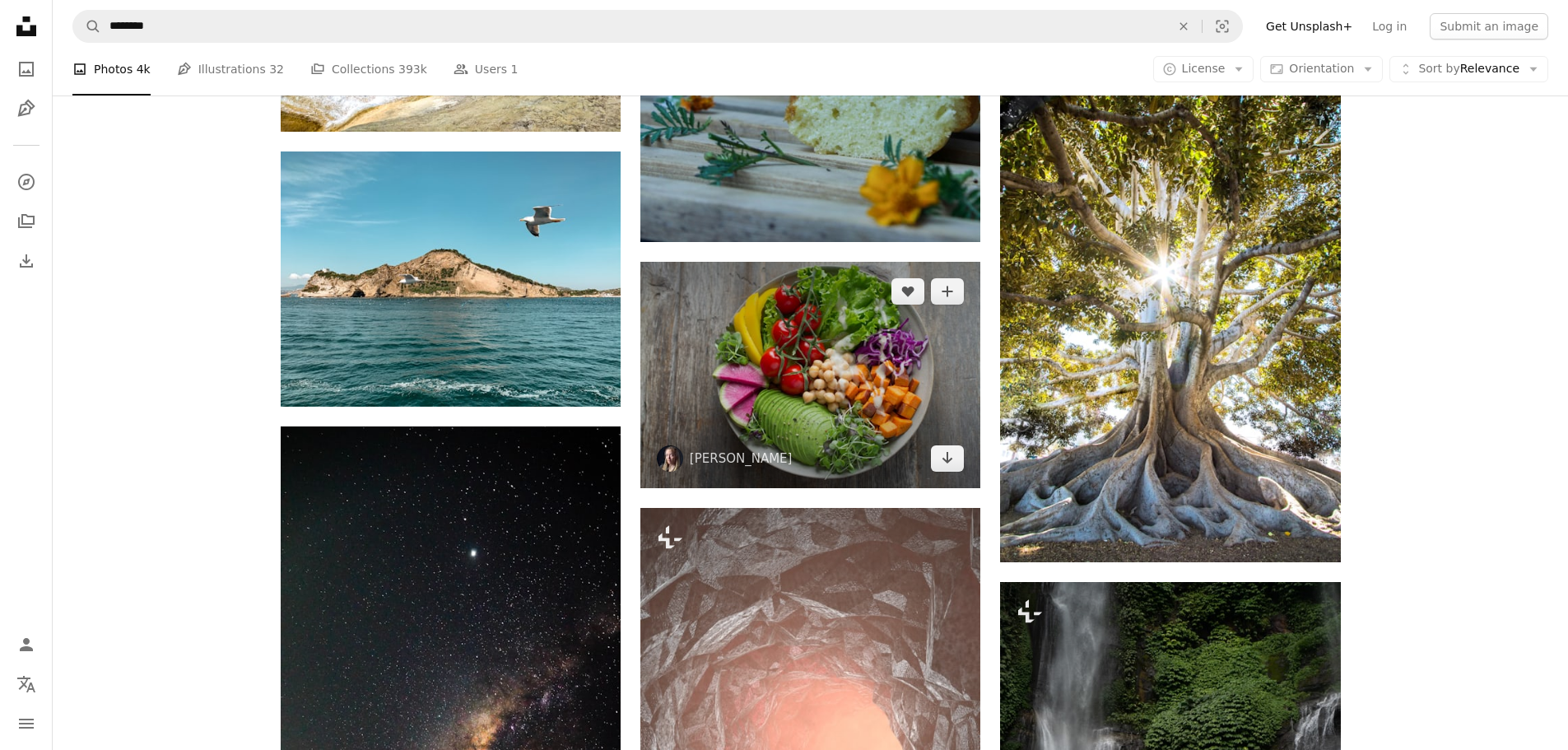
click at [914, 355] on img at bounding box center [810, 375] width 340 height 226
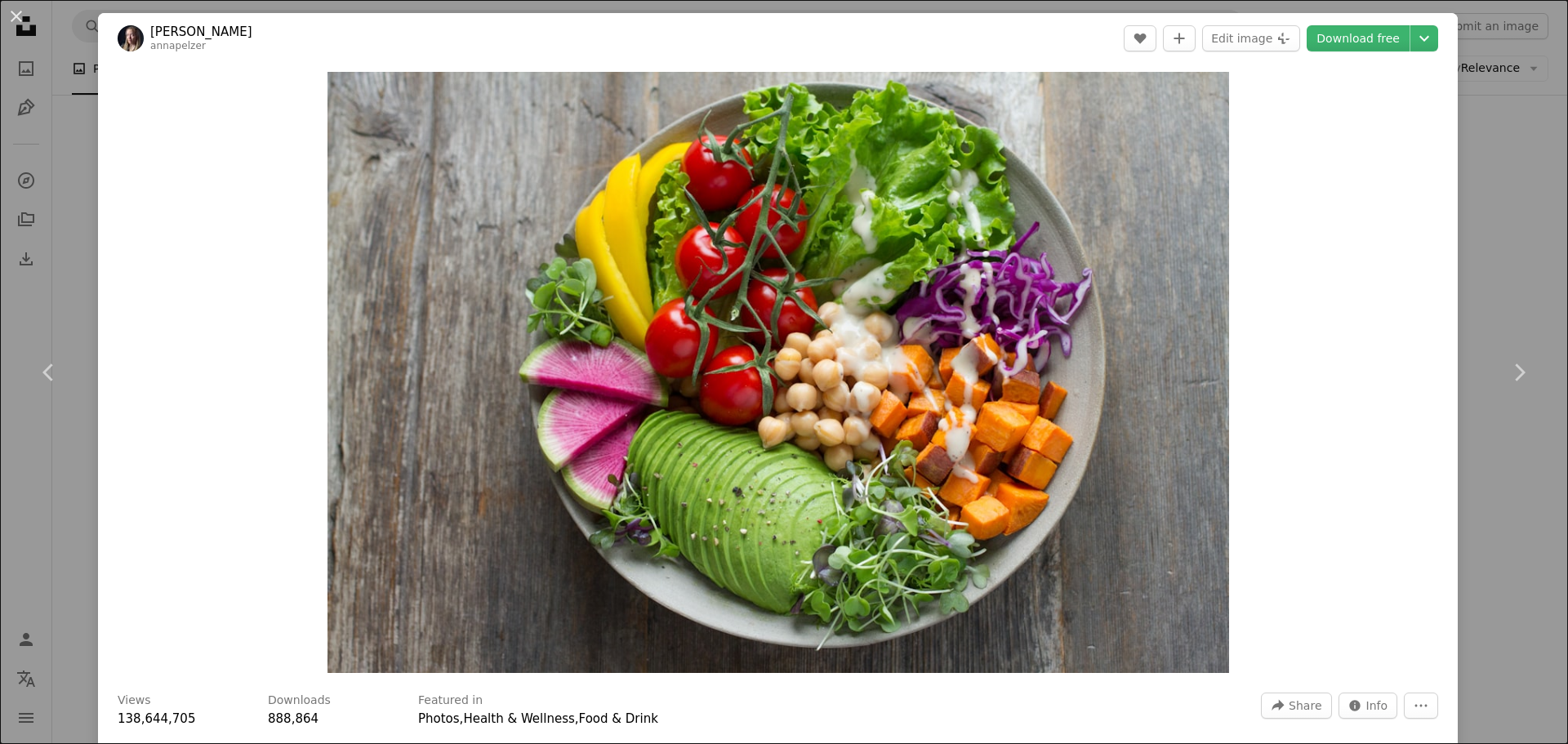
drag, startPoint x: 1539, startPoint y: 259, endPoint x: 1521, endPoint y: 252, distance: 19.3
click at [1524, 253] on div "An X shape Chevron left Chevron right [PERSON_NAME] annapelzer A heart A plus s…" at bounding box center [784, 372] width 1568 height 744
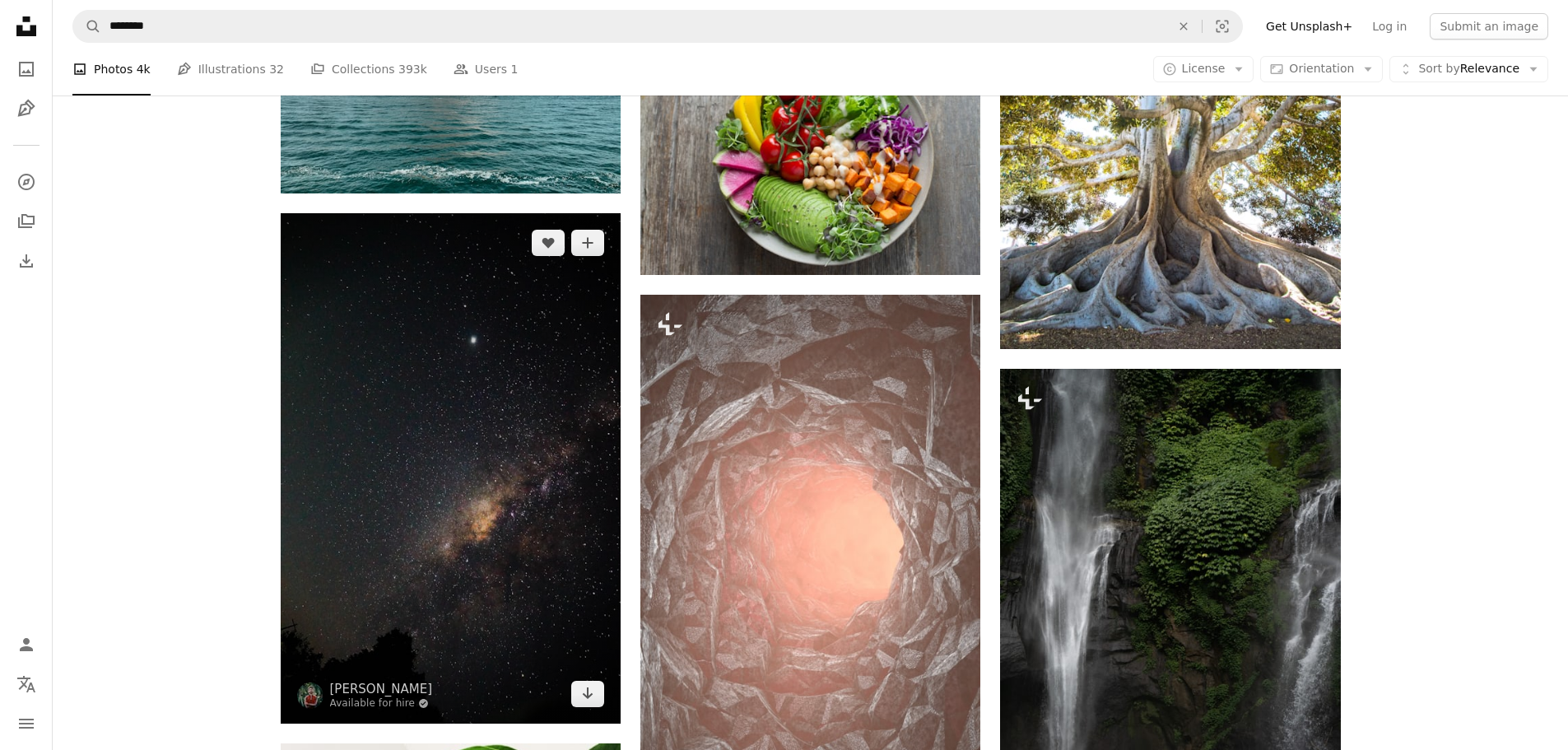
scroll to position [1812, 0]
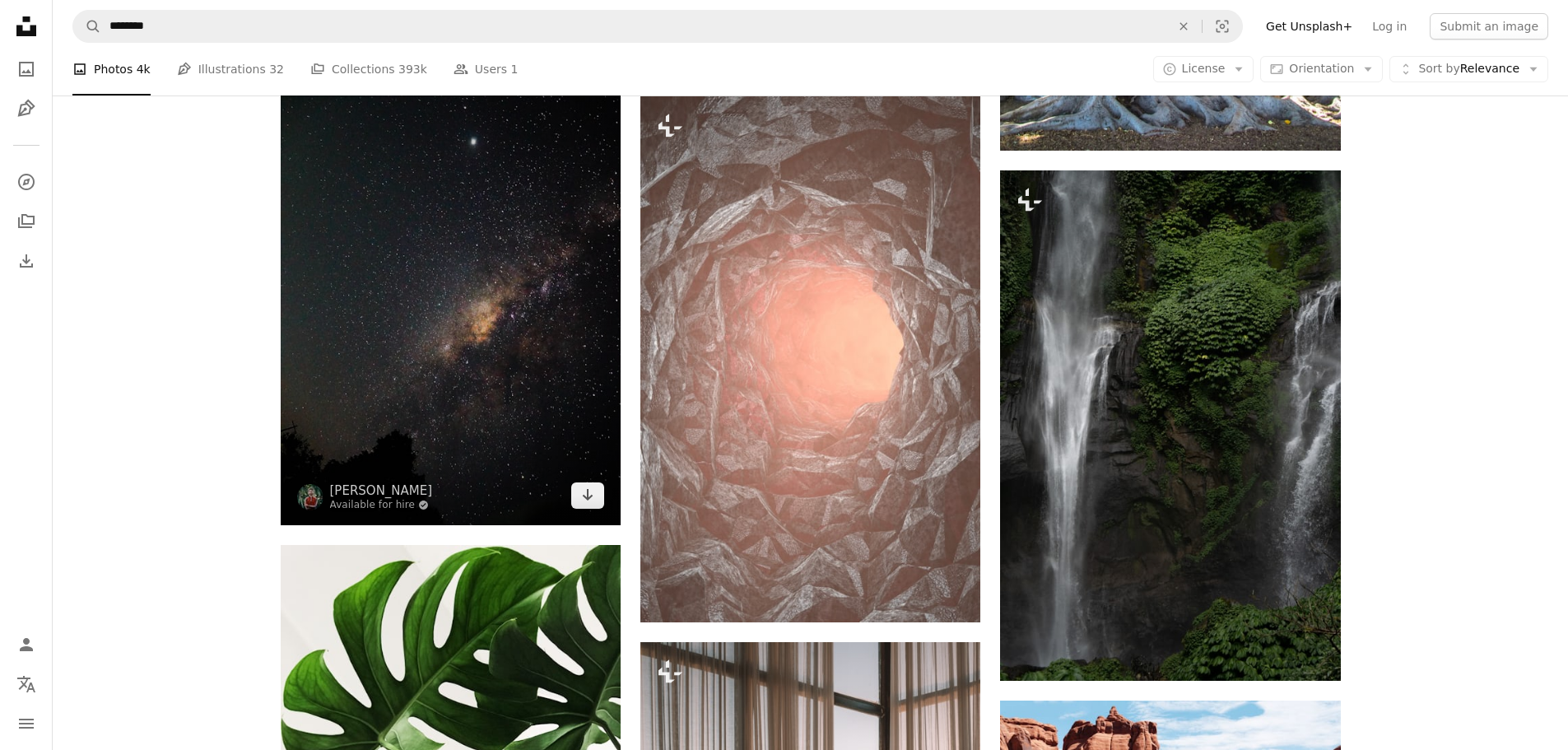
drag, startPoint x: 428, startPoint y: 511, endPoint x: 435, endPoint y: 521, distance: 12.2
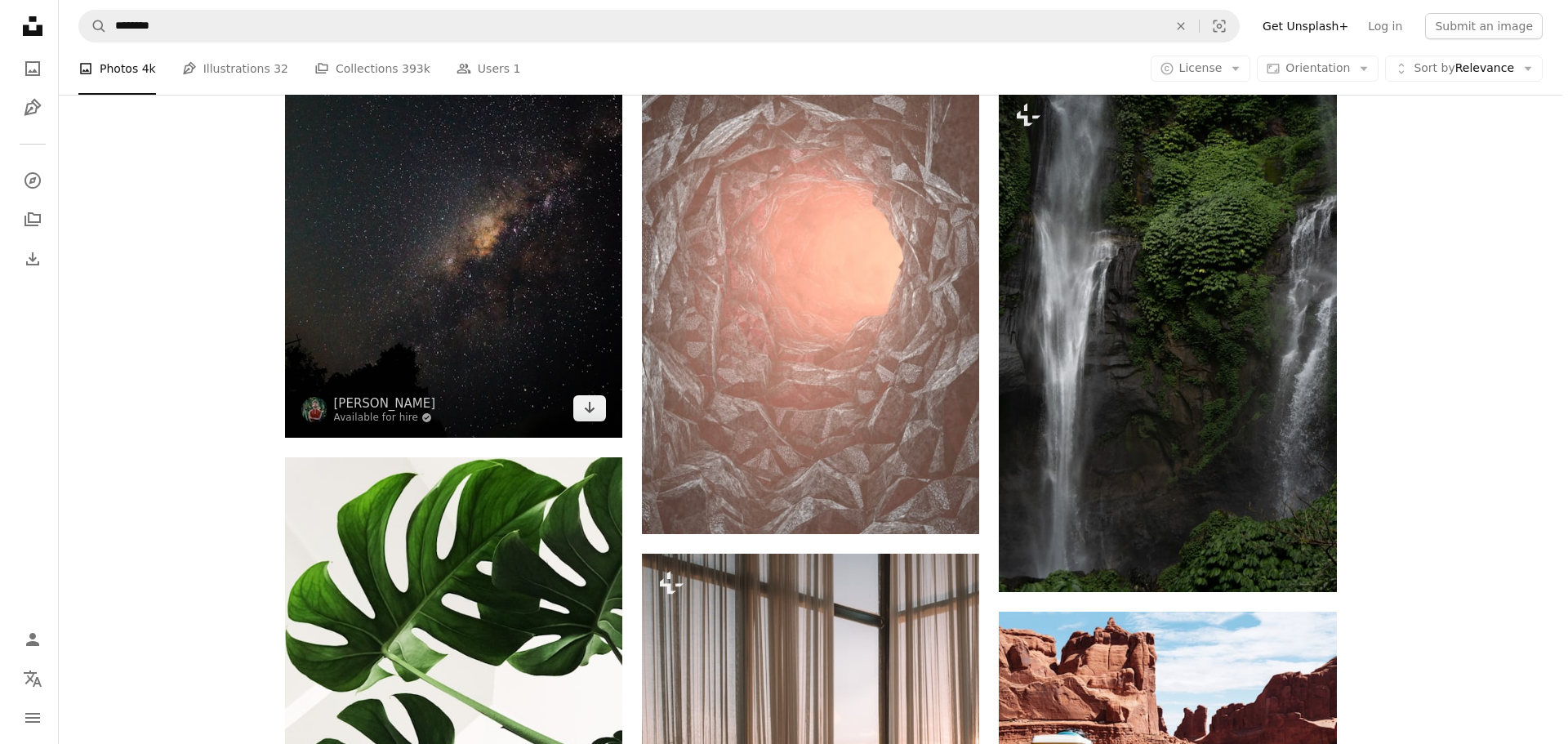
scroll to position [2042, 0]
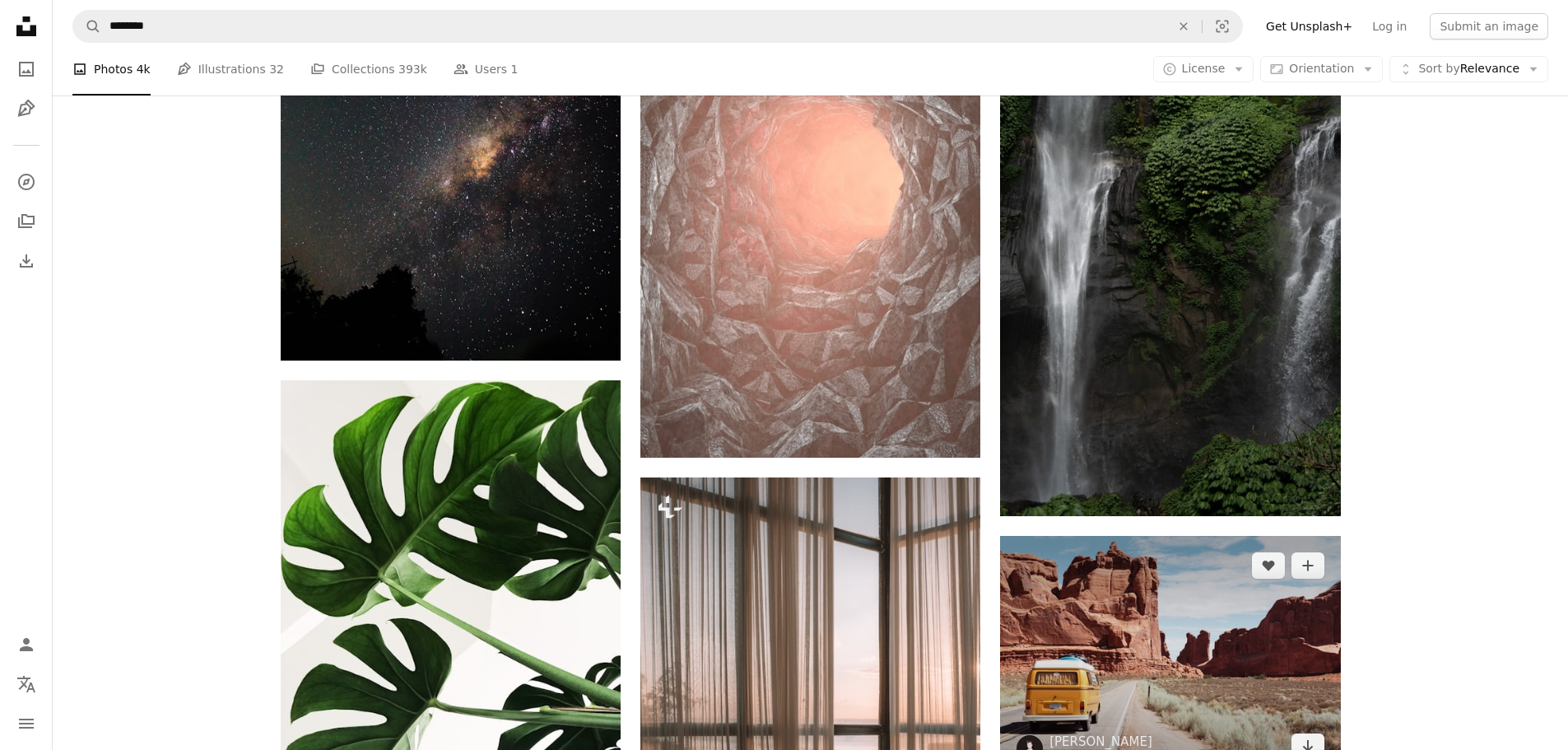
drag, startPoint x: 435, startPoint y: 521, endPoint x: 1093, endPoint y: 625, distance: 666.2
click at [1093, 625] on img at bounding box center [1170, 656] width 340 height 241
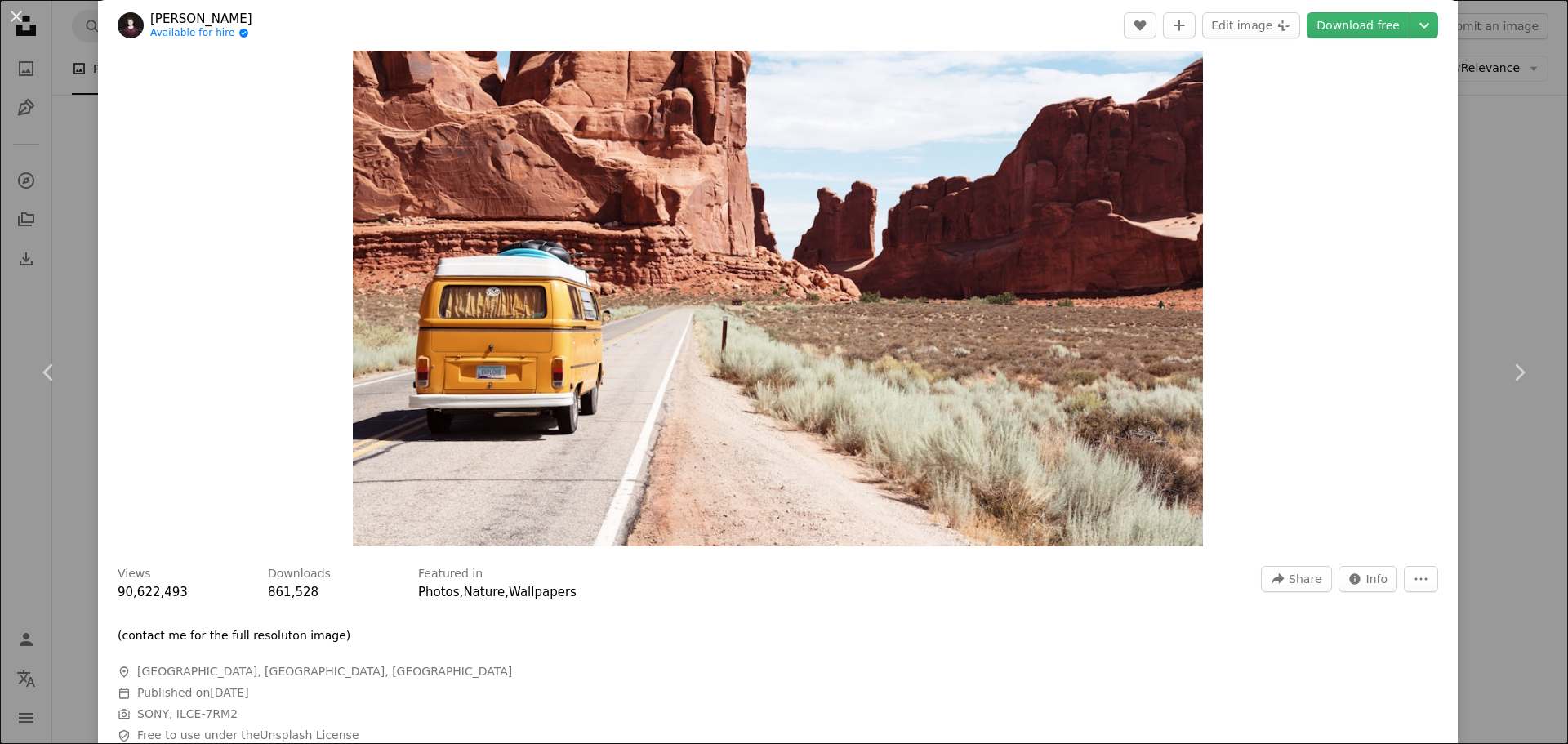
scroll to position [245, 0]
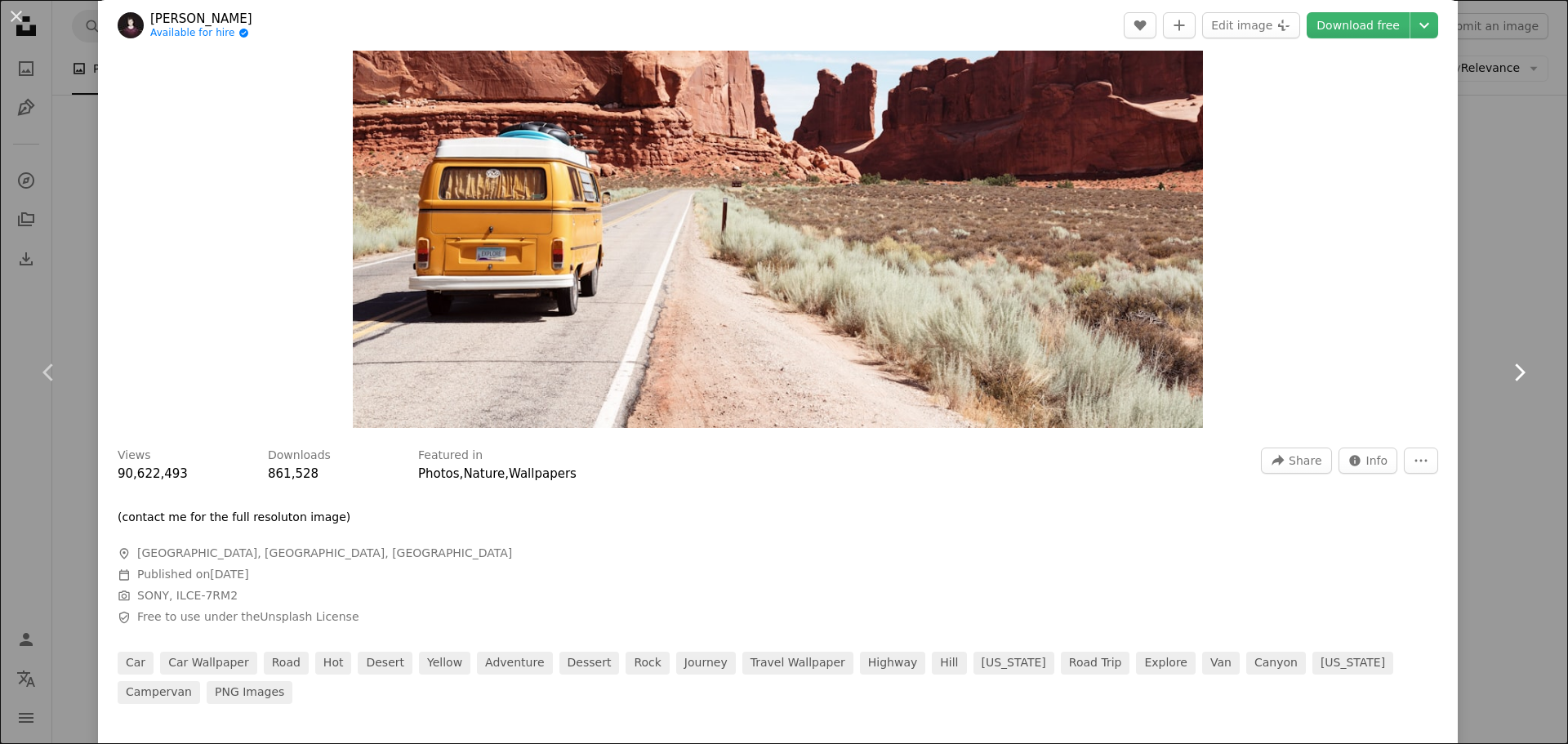
click at [1520, 332] on link "Chevron right" at bounding box center [1519, 372] width 98 height 157
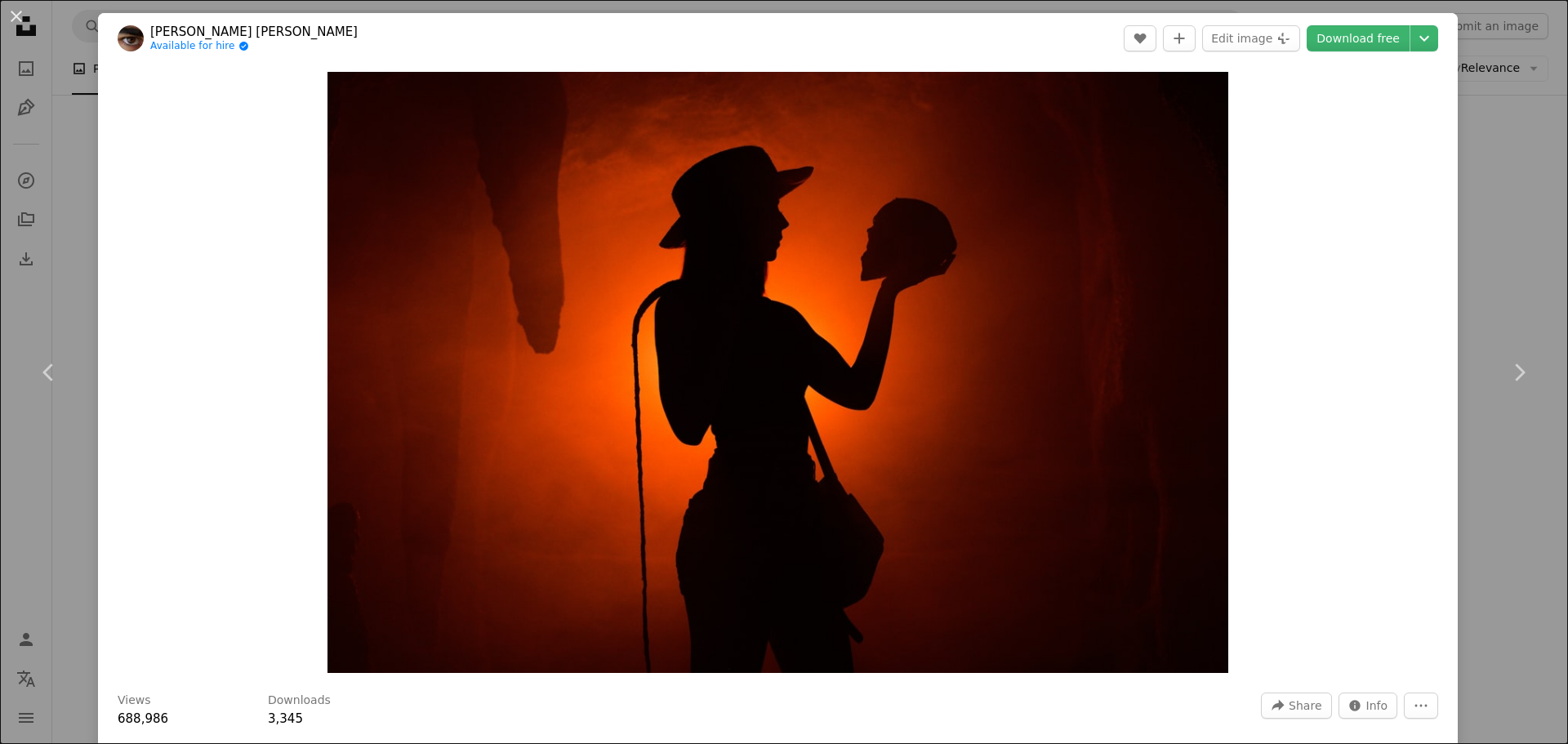
drag, startPoint x: 1470, startPoint y: 245, endPoint x: 1472, endPoint y: 134, distance: 111.0
click at [1472, 155] on div "An X shape Chevron left Chevron right [PERSON_NAME] [PERSON_NAME] Available for…" at bounding box center [784, 372] width 1568 height 744
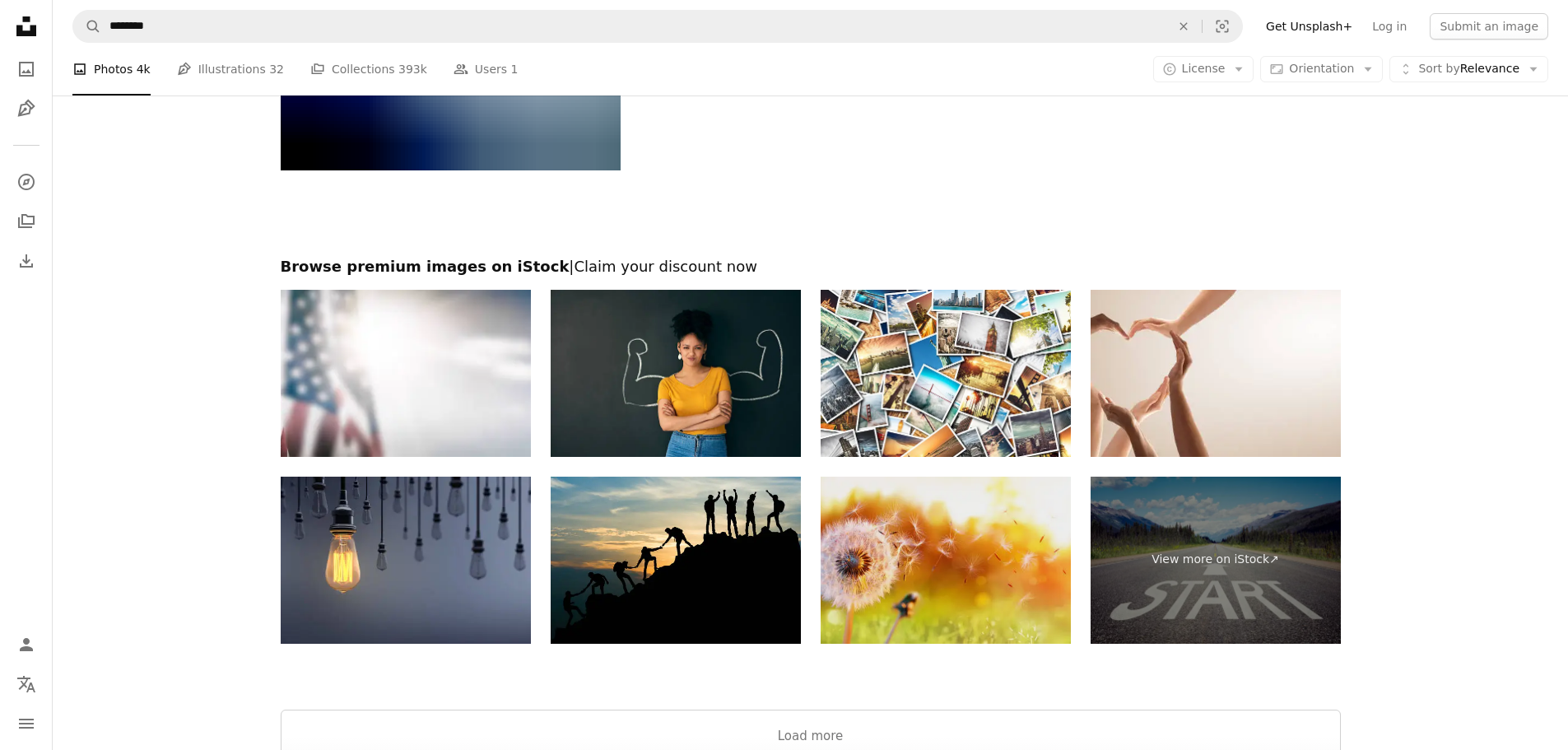
scroll to position [6668, 0]
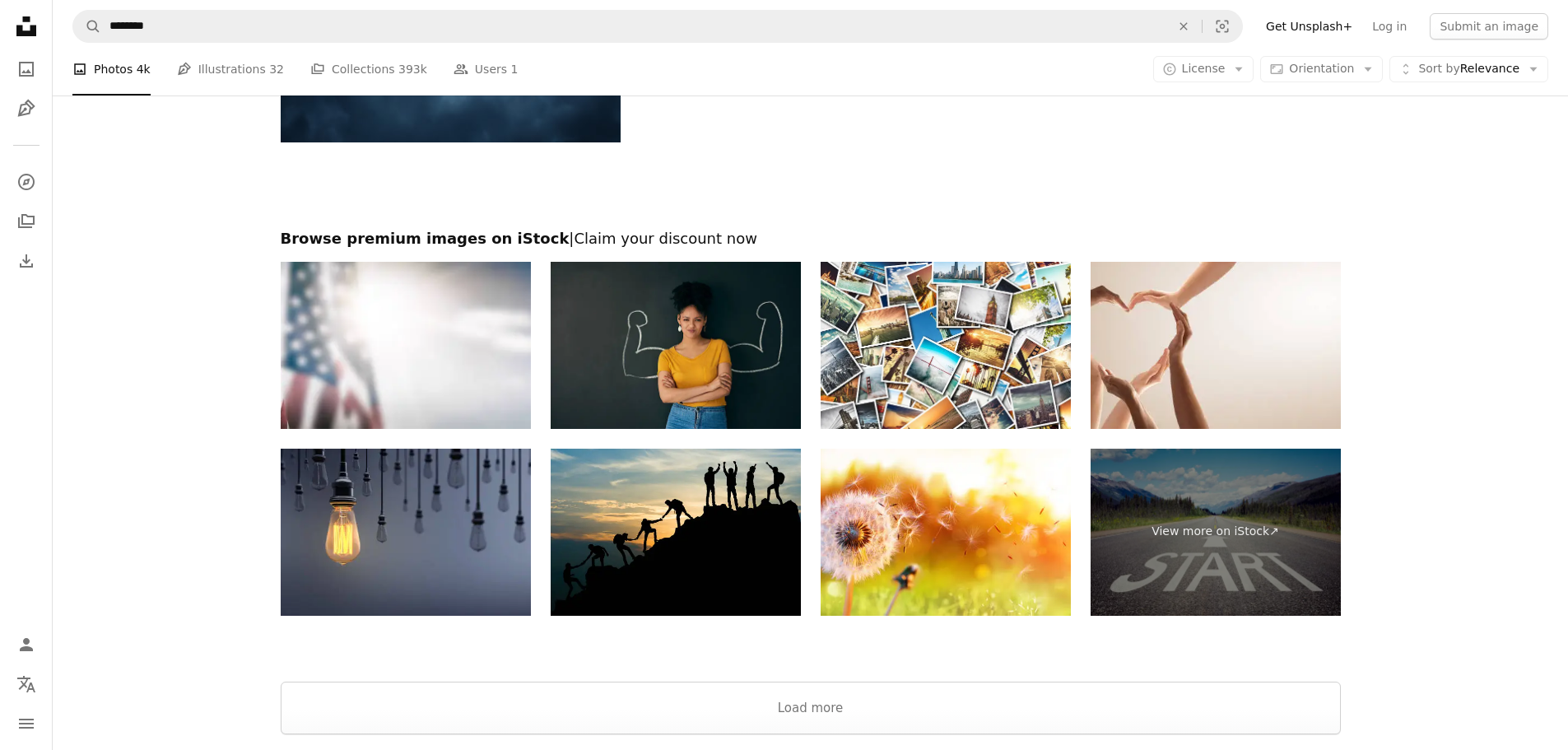
click at [747, 329] on img at bounding box center [675, 345] width 250 height 167
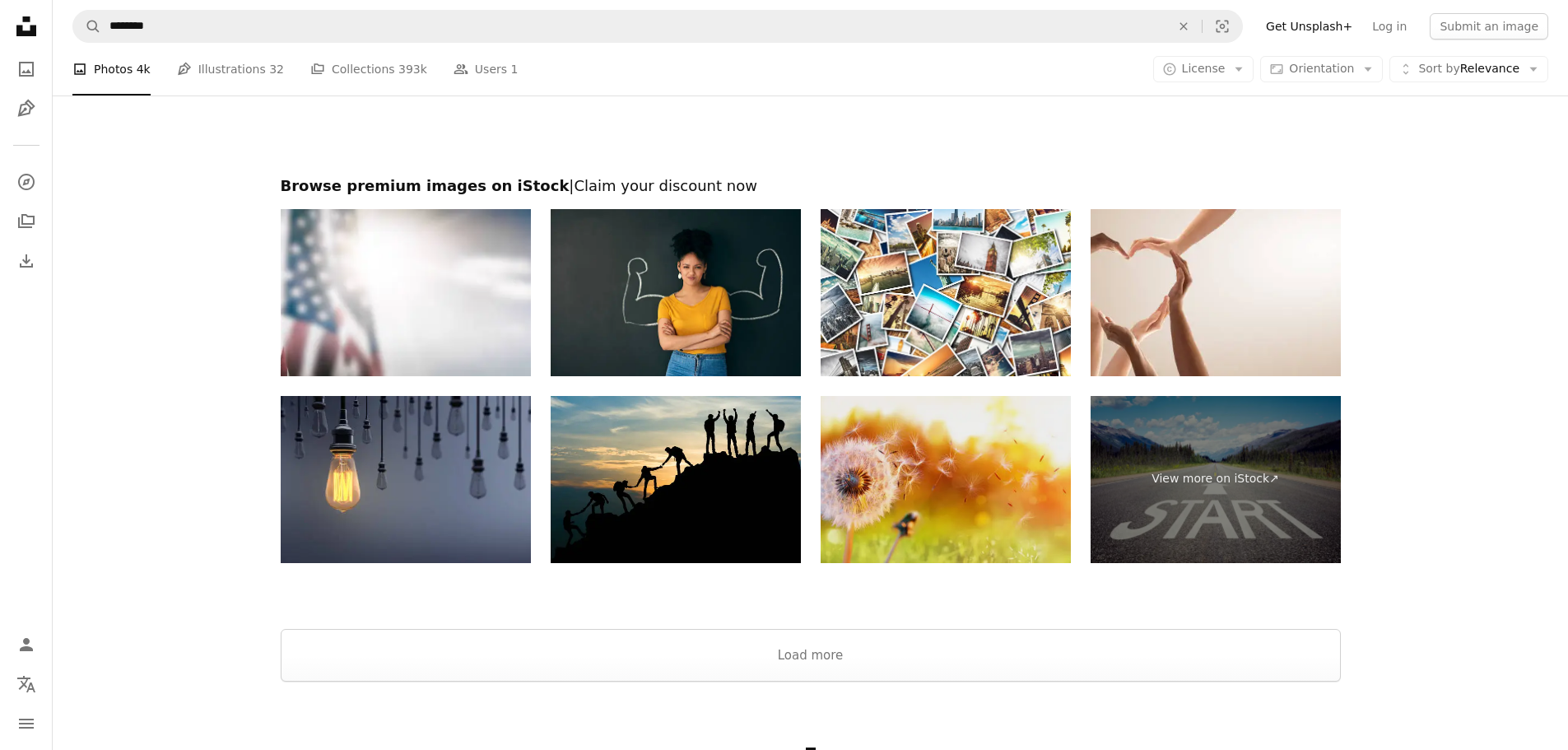
scroll to position [6751, 0]
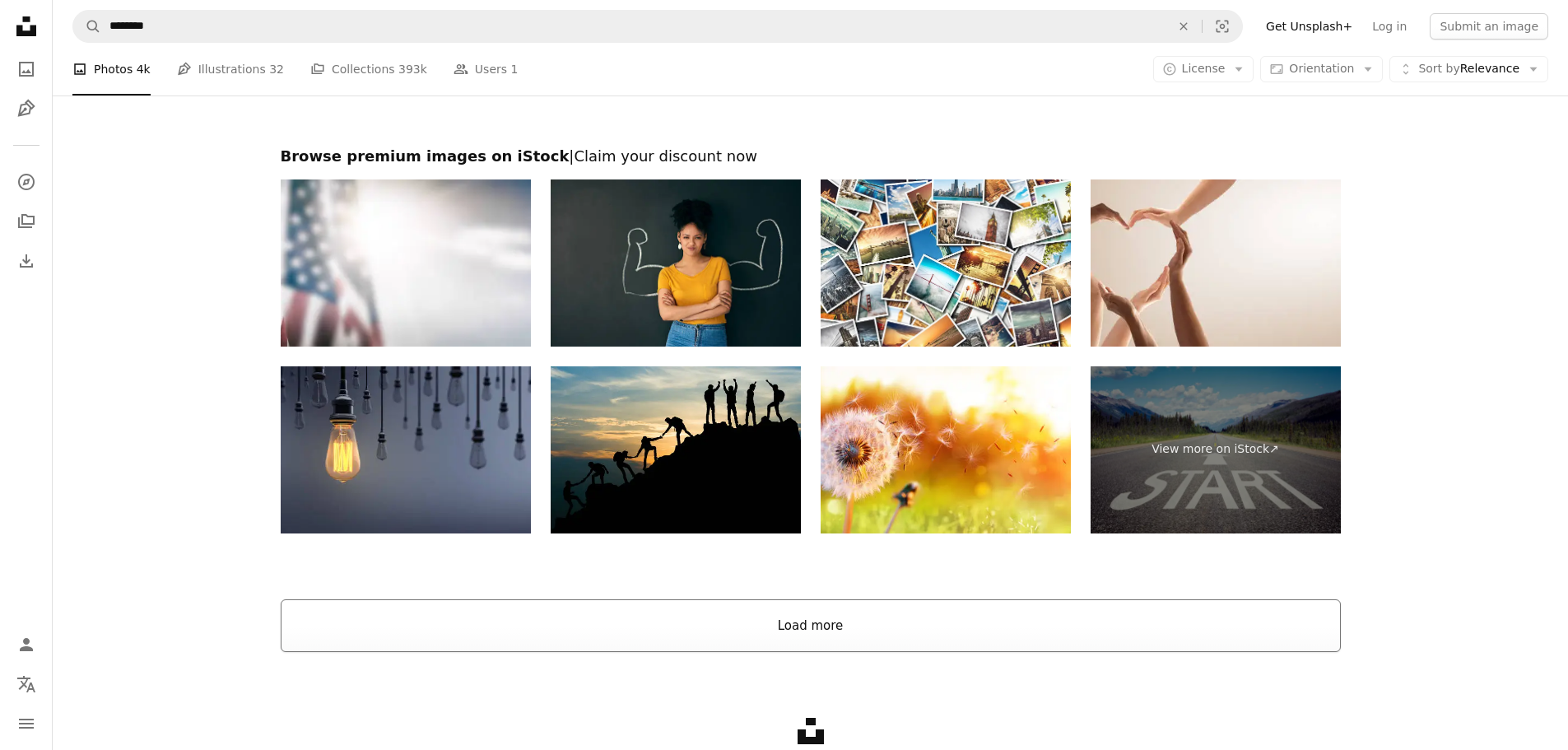
click at [826, 634] on button "Load more" at bounding box center [811, 625] width 1061 height 53
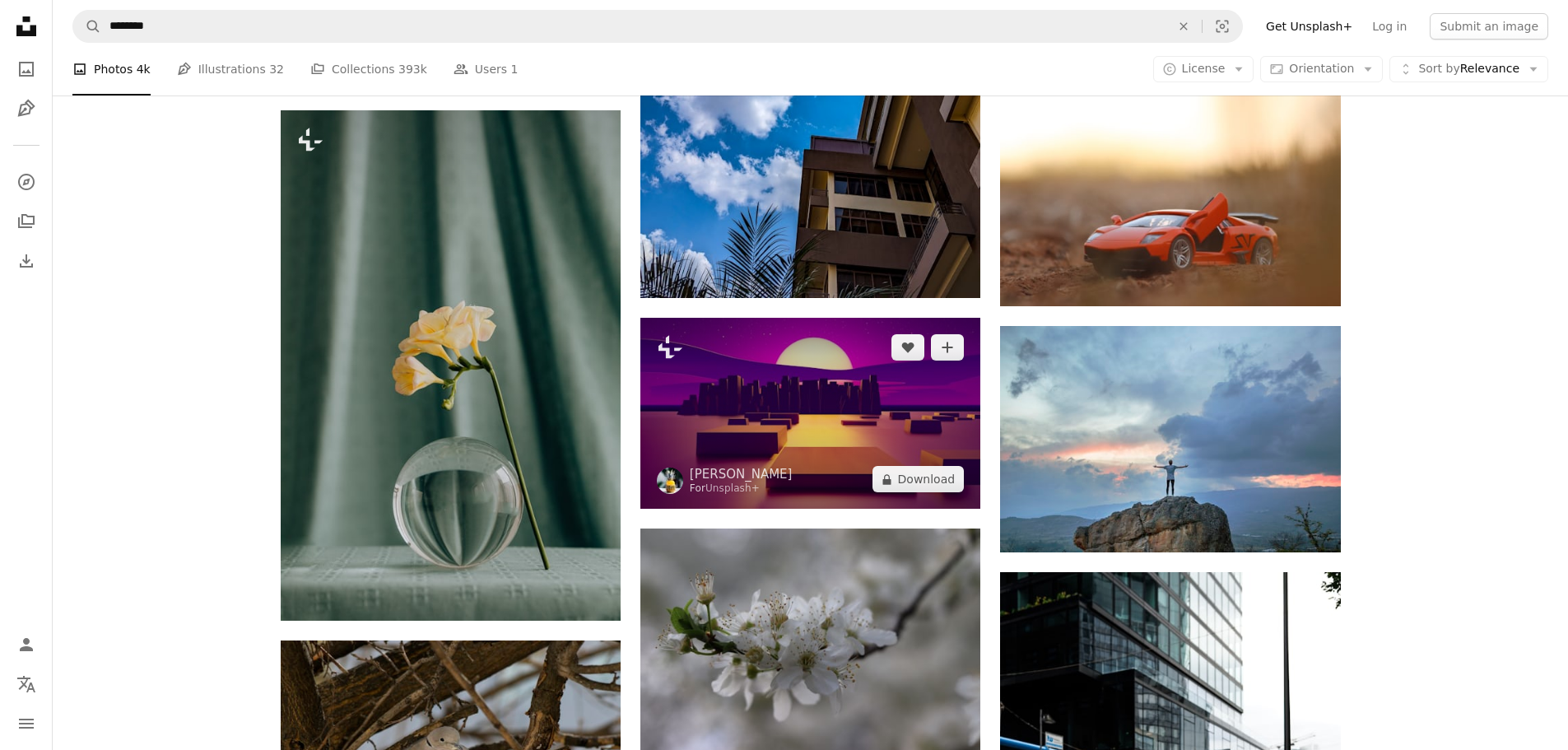
scroll to position [8728, 0]
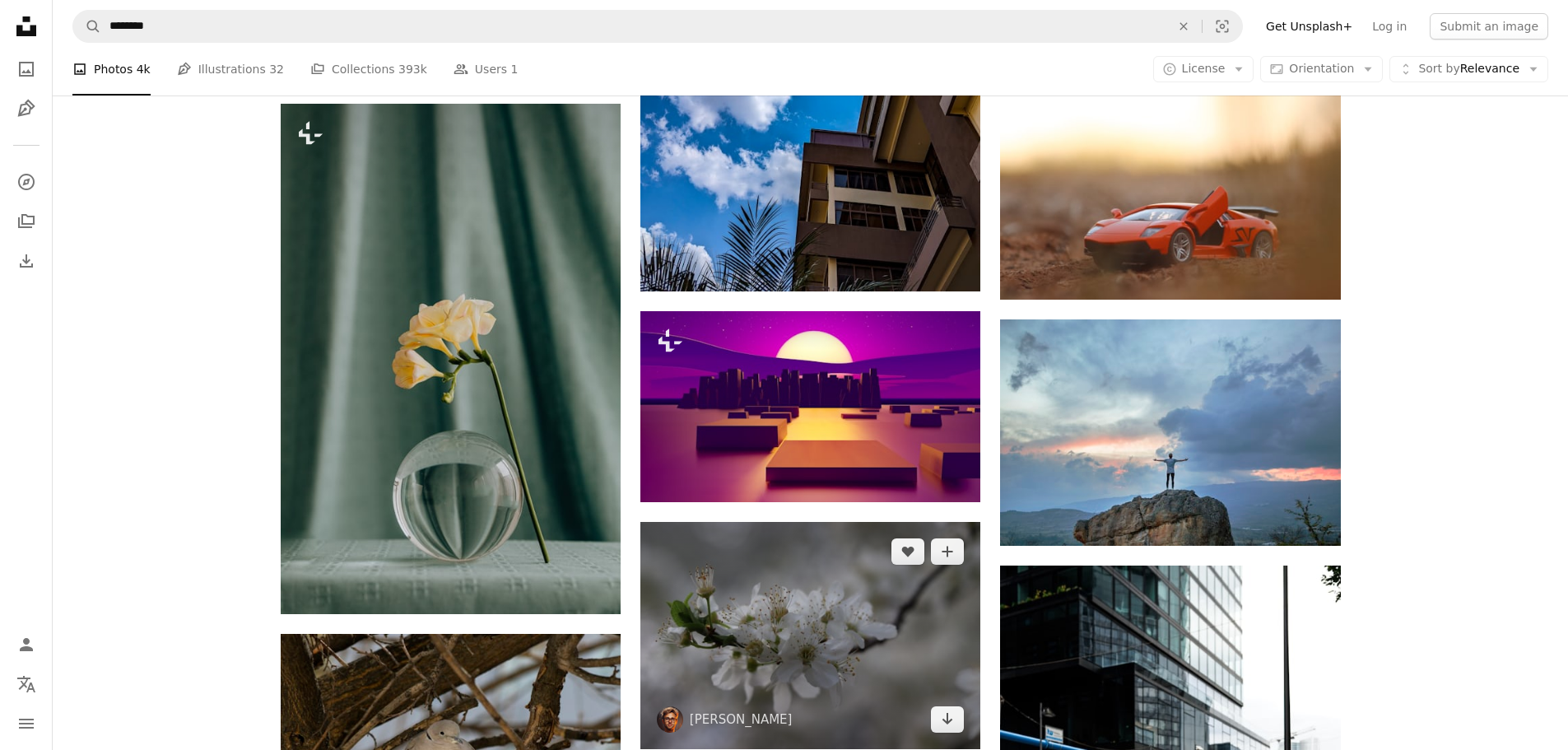
drag, startPoint x: 881, startPoint y: 600, endPoint x: 881, endPoint y: 556, distance: 44.0
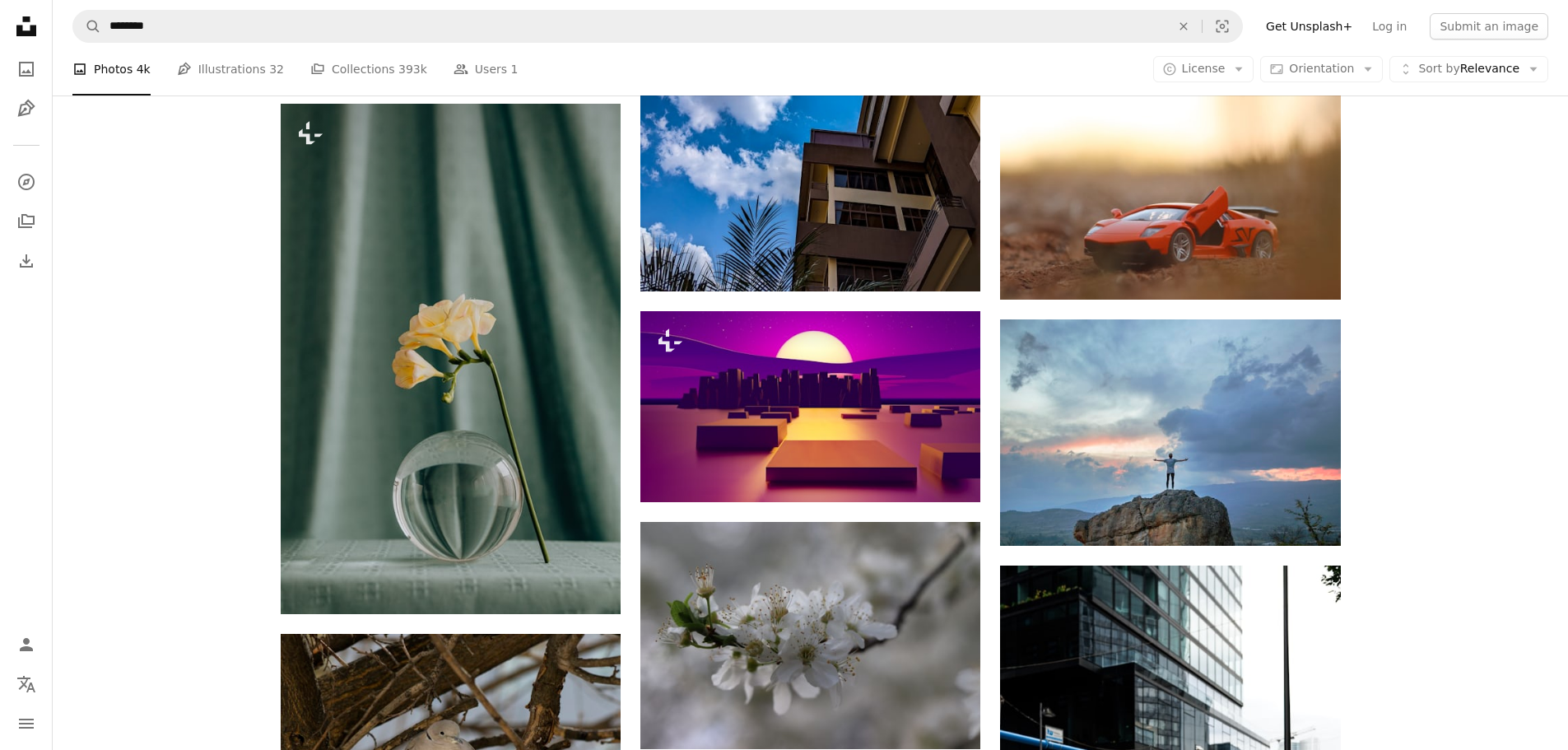
drag, startPoint x: 881, startPoint y: 556, endPoint x: 1523, endPoint y: 610, distance: 644.3
